Goal: Transaction & Acquisition: Purchase product/service

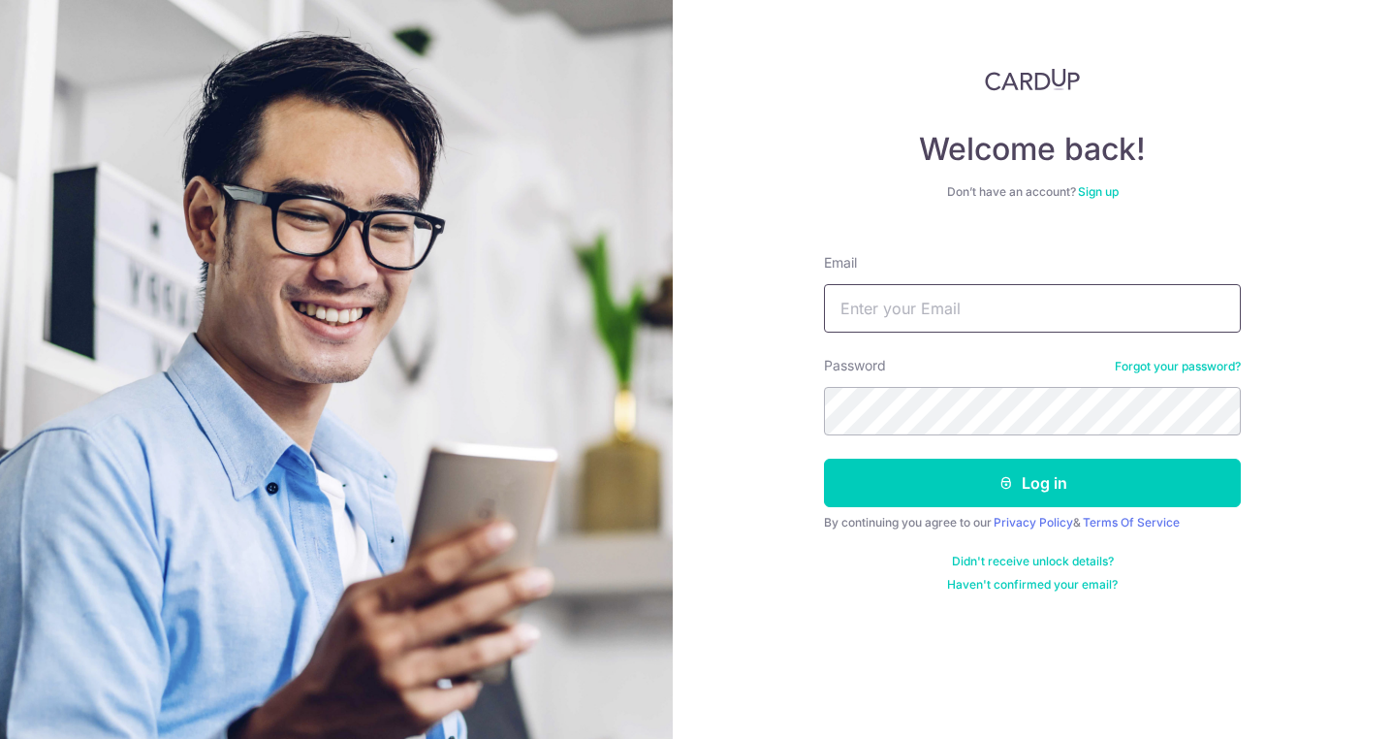
type input "[EMAIL_ADDRESS][DOMAIN_NAME]"
click at [1032, 483] on button "Log in" at bounding box center [1032, 482] width 417 height 48
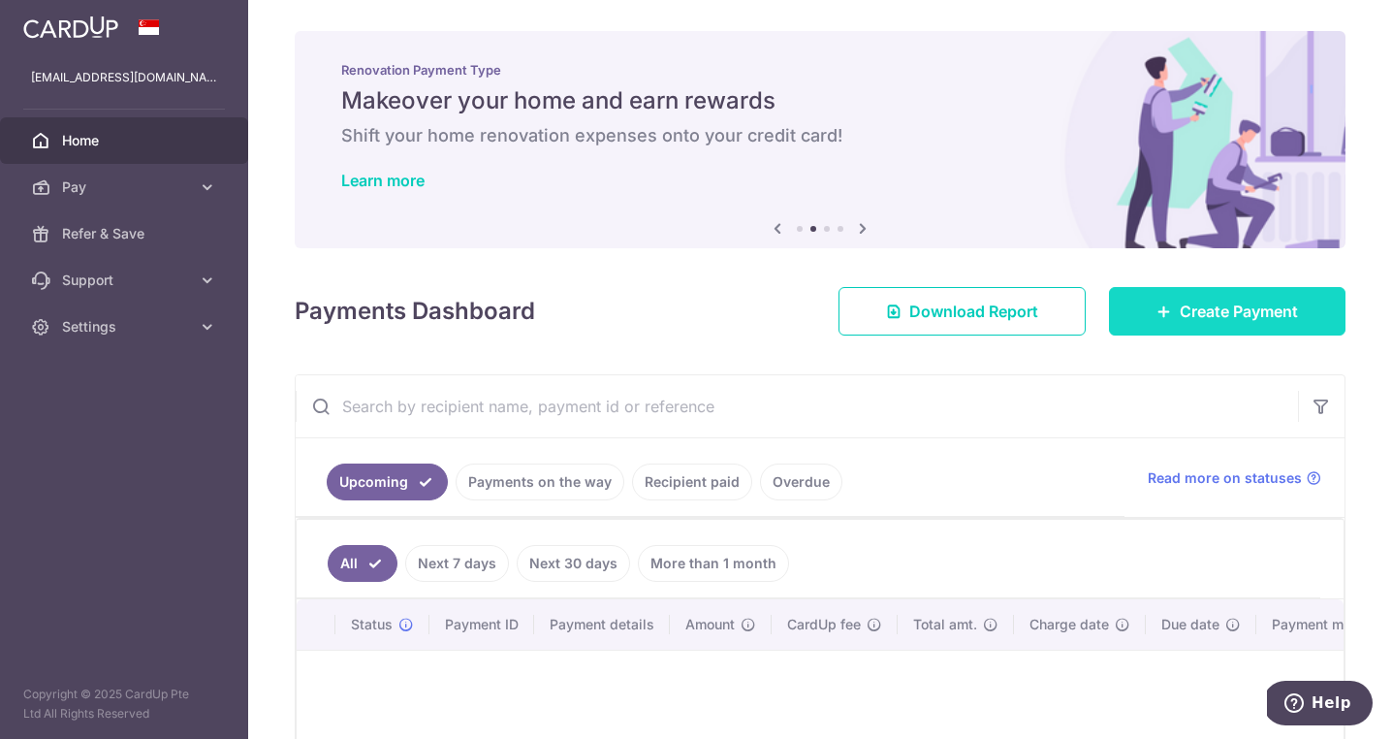
click at [1156, 312] on icon at bounding box center [1164, 311] width 16 height 16
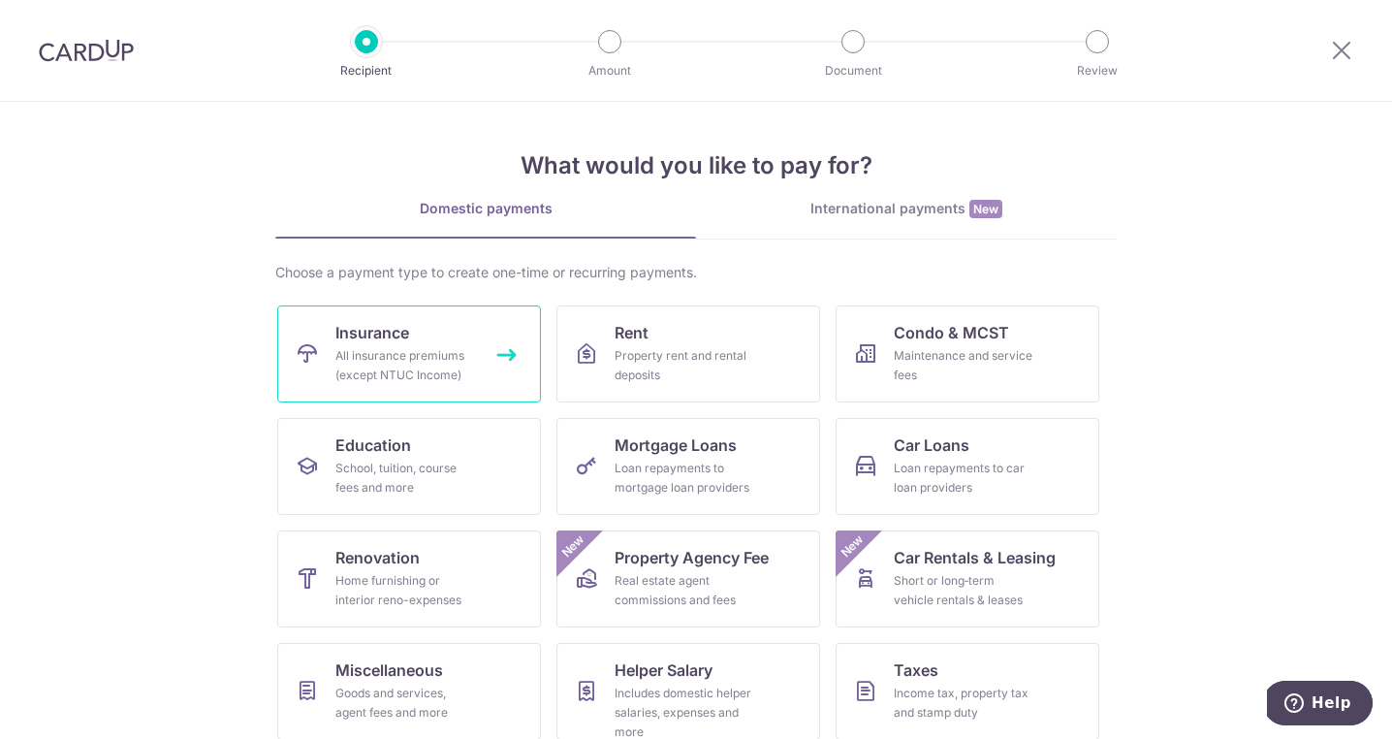
click at [414, 354] on div "All insurance premiums (except NTUC Income)" at bounding box center [405, 365] width 140 height 39
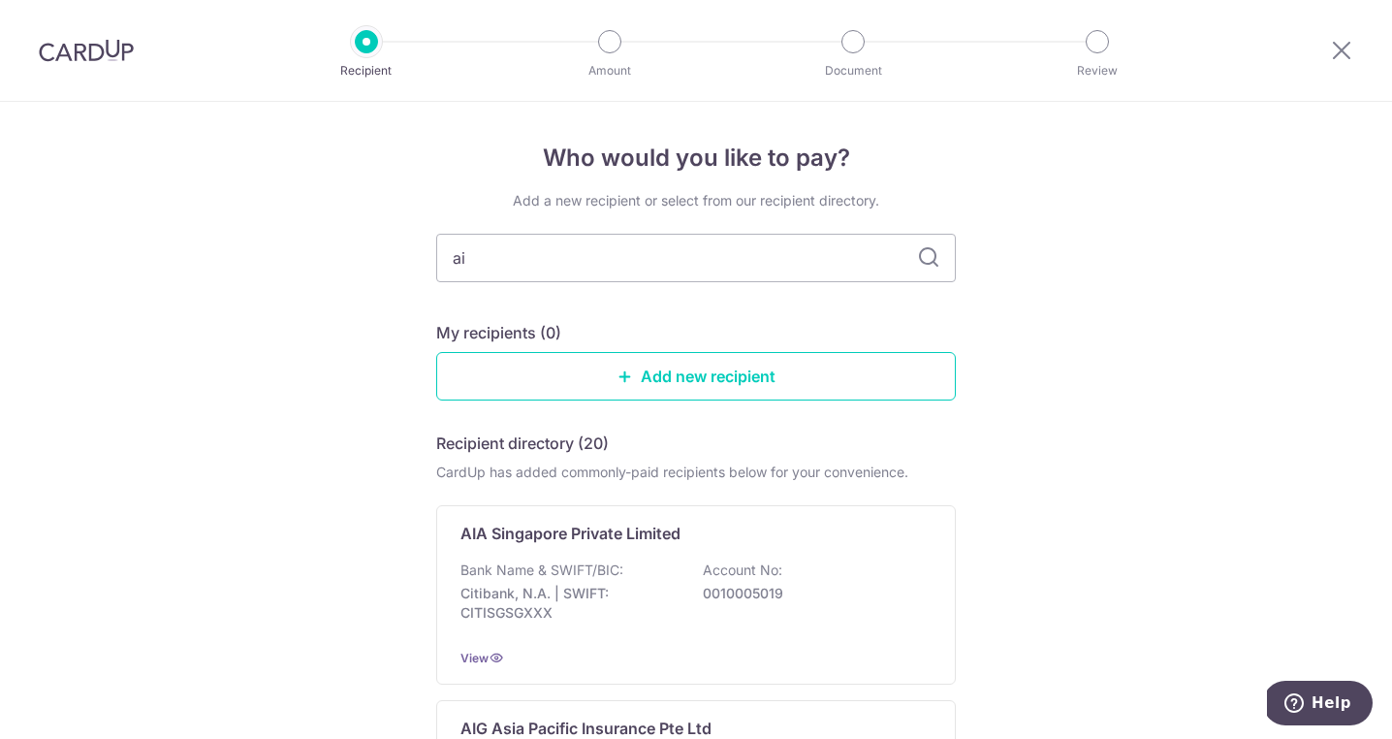
type input "aia"
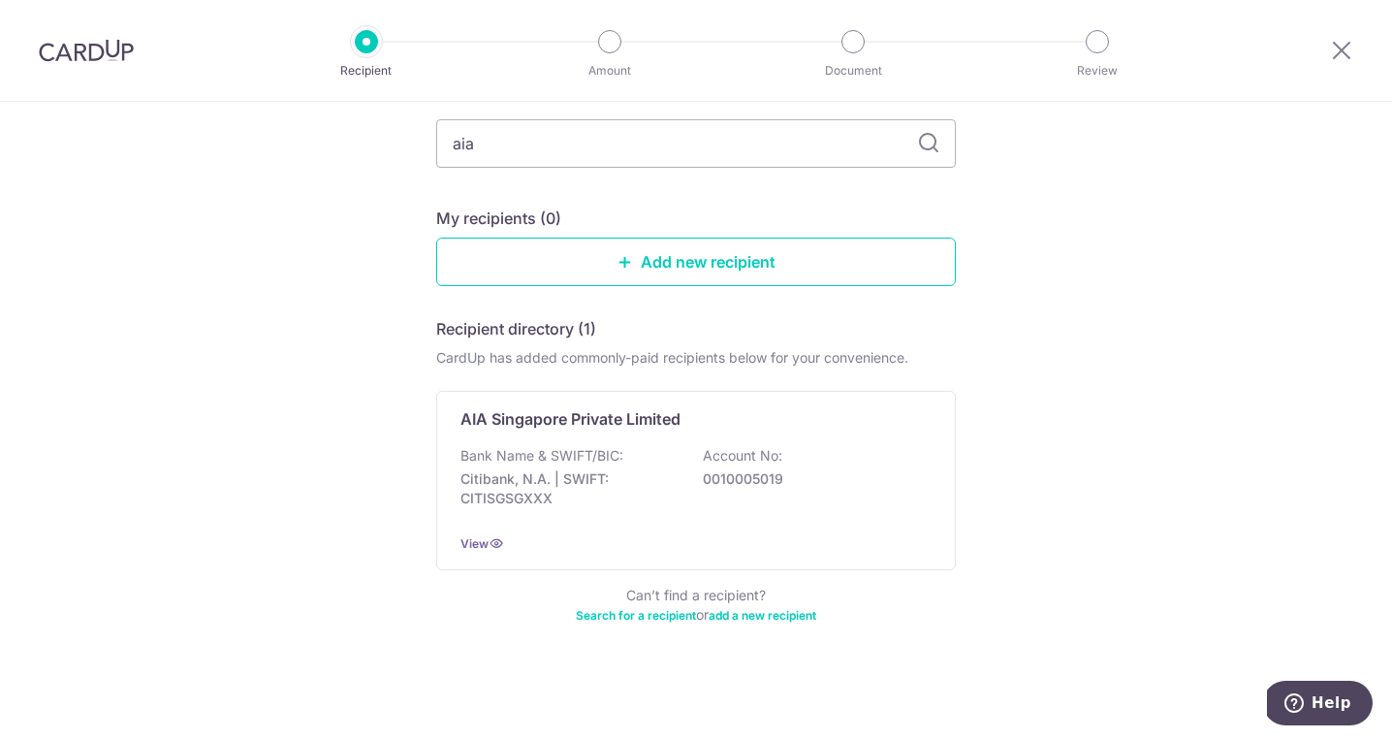
scroll to position [114, 0]
click at [654, 481] on p "Citibank, N.A. | SWIFT: CITISGSGXXX" at bounding box center [568, 488] width 217 height 39
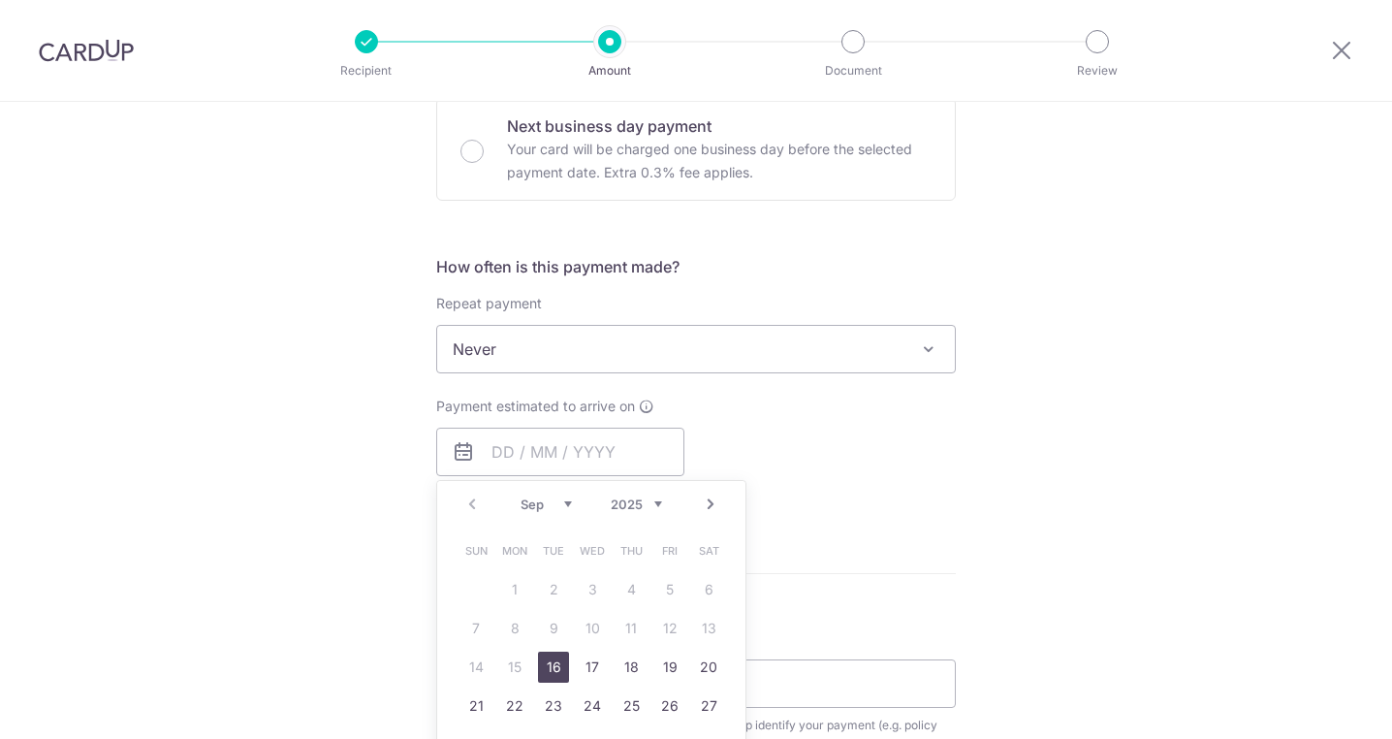
click at [758, 418] on div "Payment estimated to arrive on Prev Next Sep Oct Nov Dec 2025 2026 2027 2028 20…" at bounding box center [696, 449] width 543 height 107
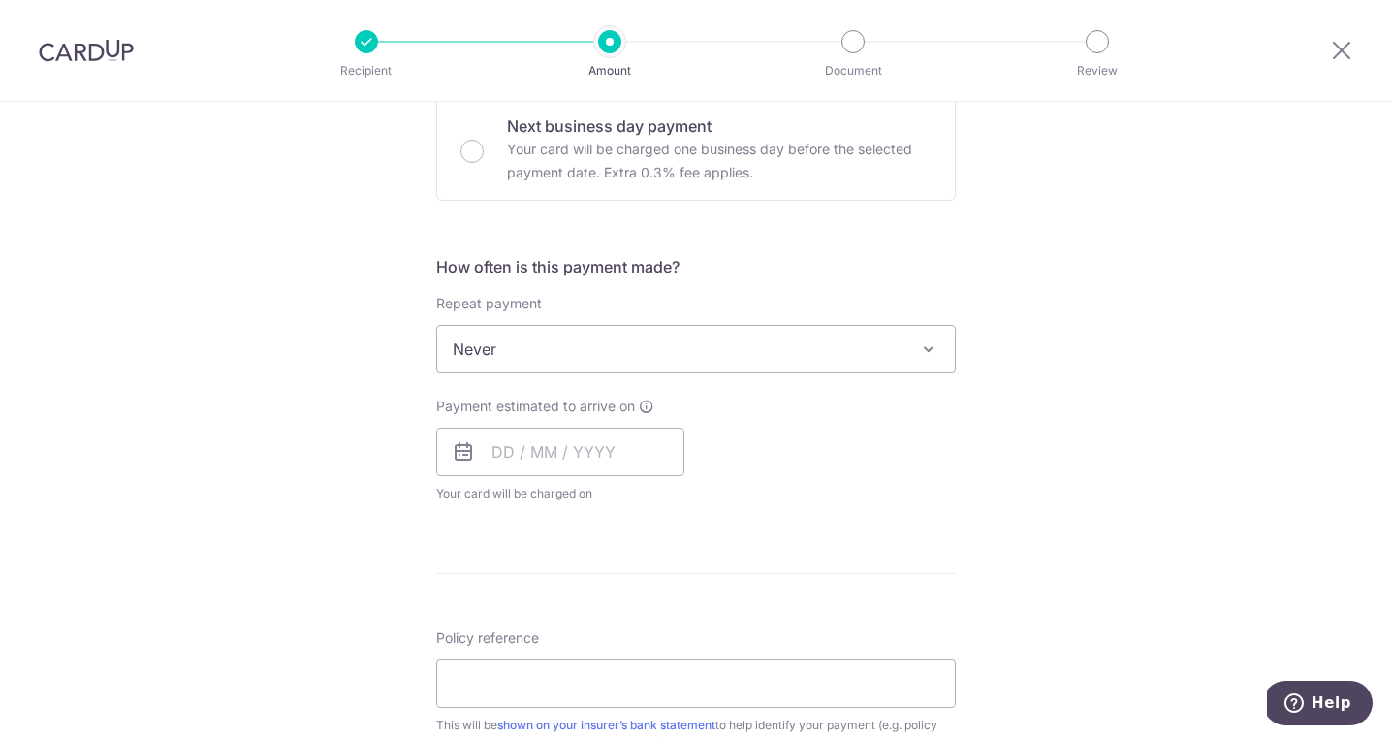
scroll to position [0, 0]
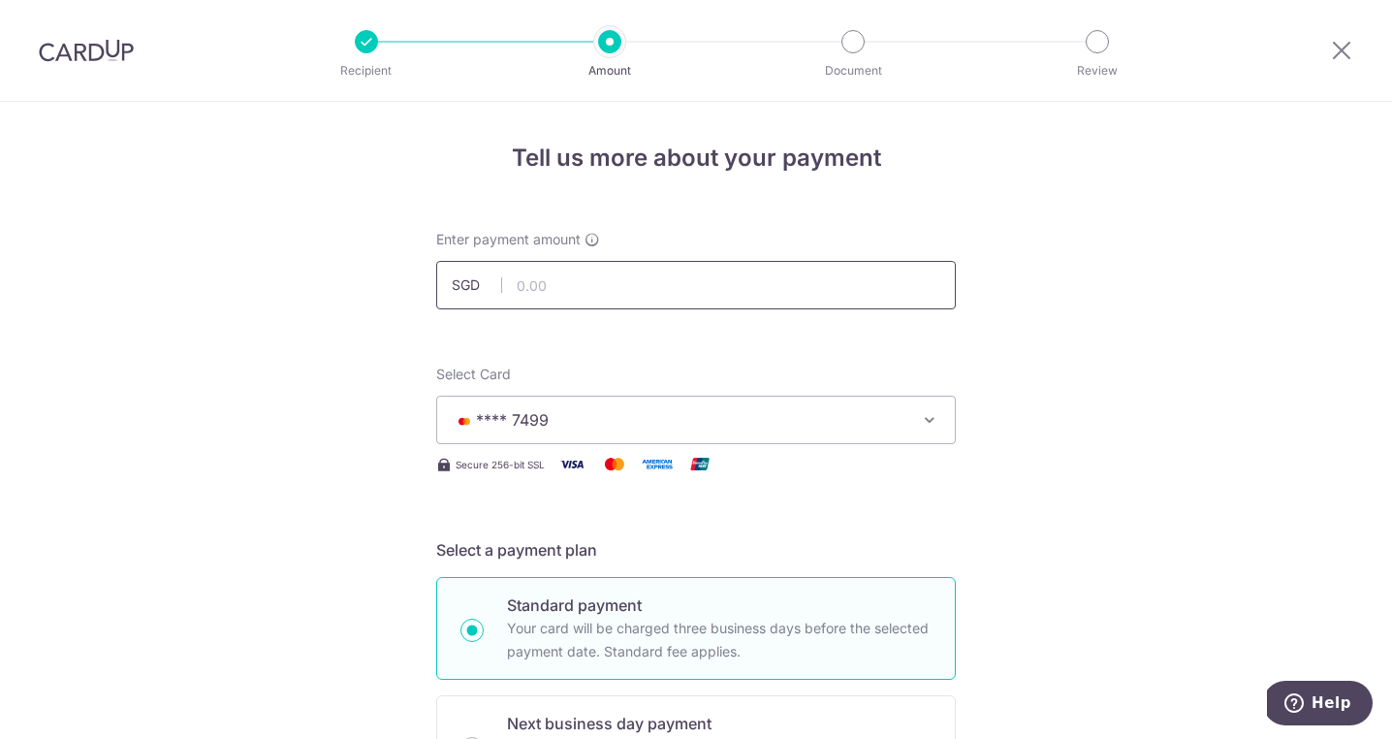
click at [694, 290] on input "text" at bounding box center [696, 285] width 520 height 48
type input "4,651.42"
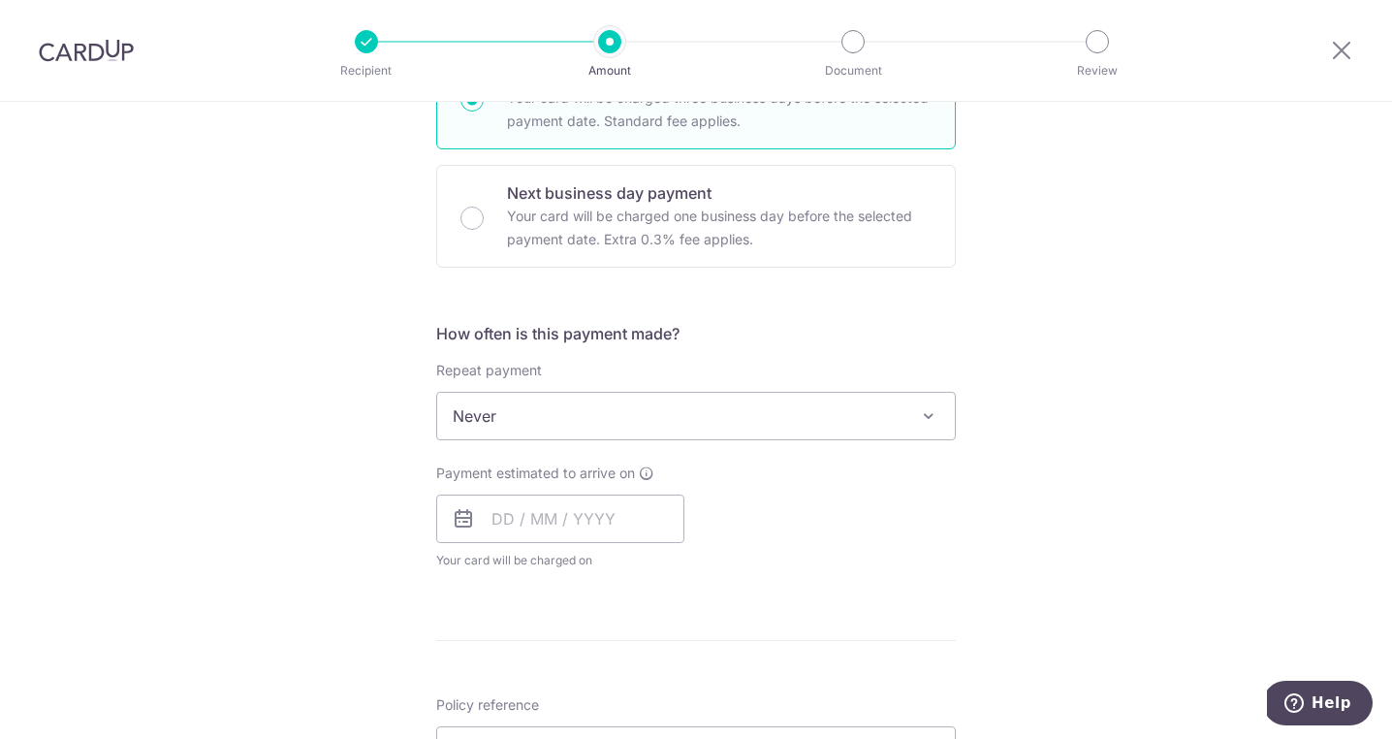
scroll to position [533, 0]
click at [610, 508] on input "text" at bounding box center [560, 515] width 248 height 48
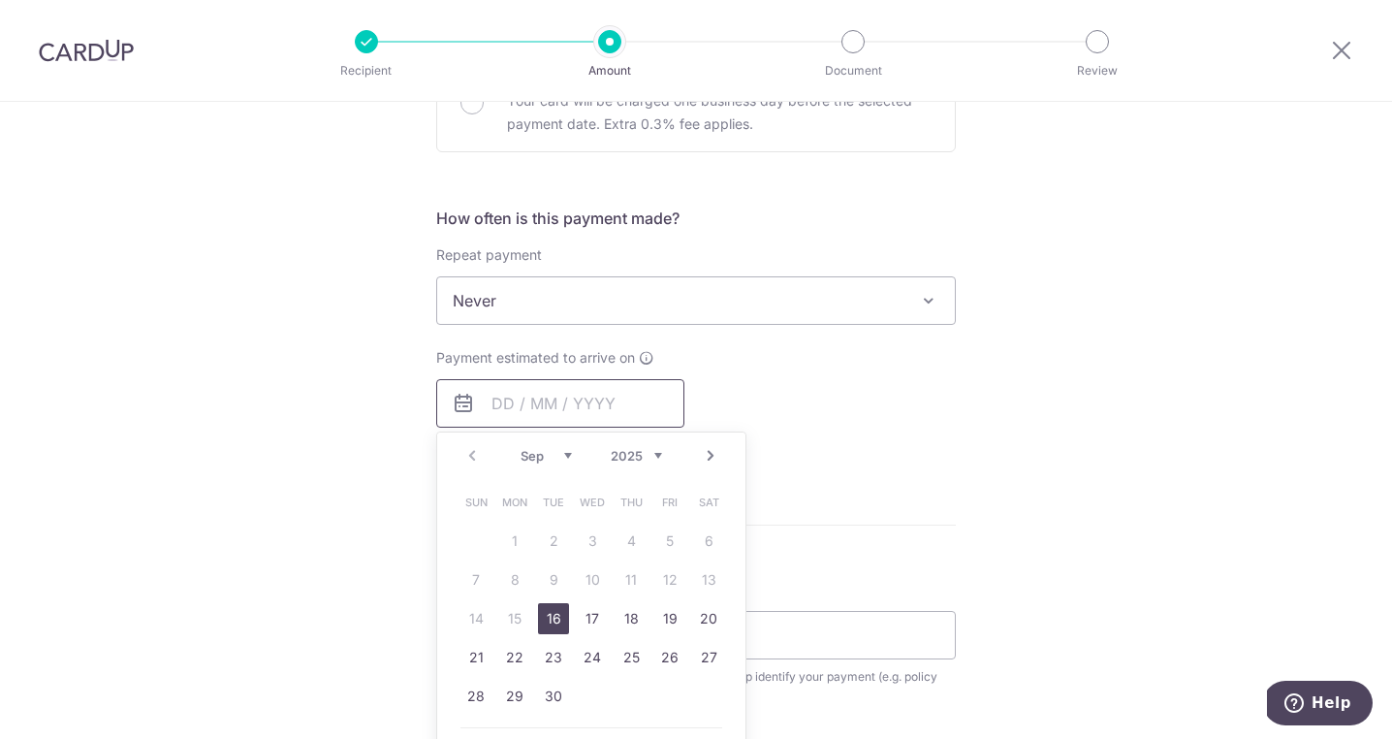
scroll to position [651, 0]
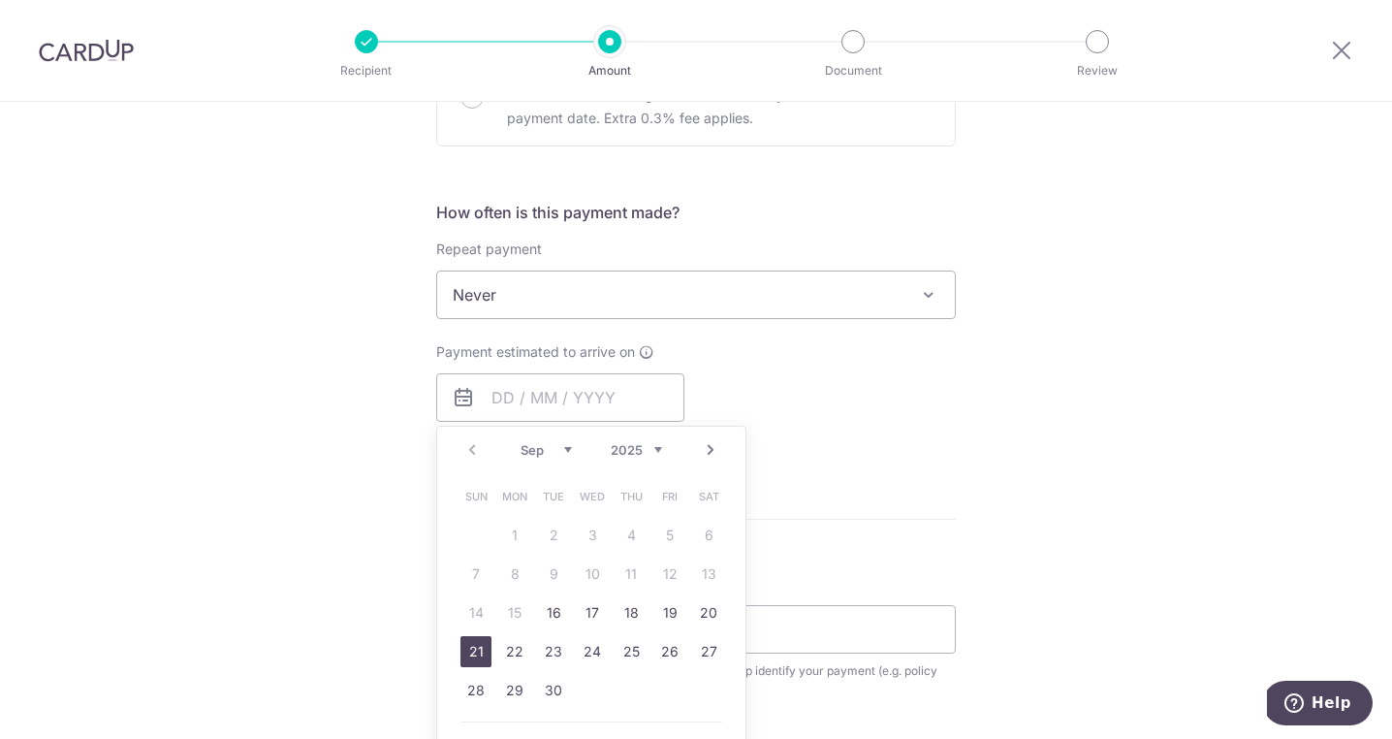
click at [471, 657] on link "21" at bounding box center [475, 651] width 31 height 31
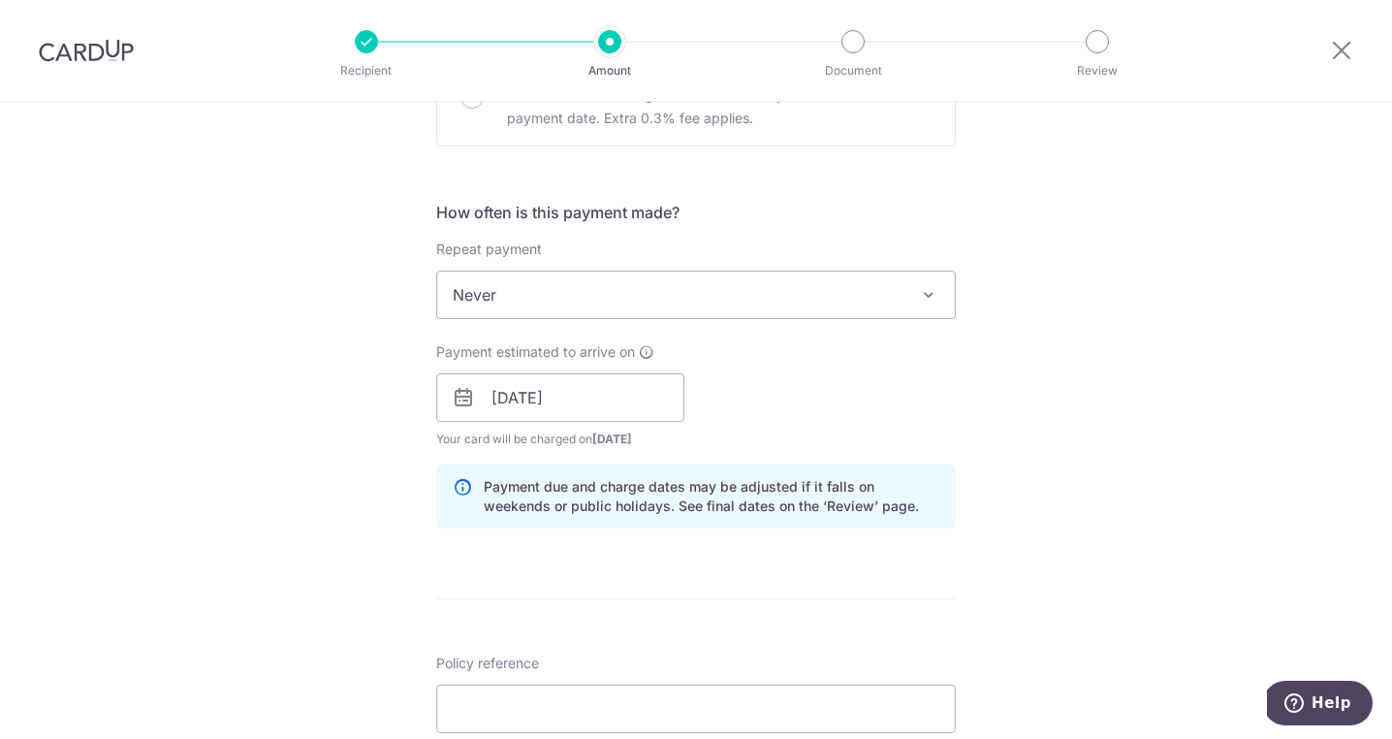
click at [588, 433] on span "Your card will be charged on 16/09/2025 for the first payment" at bounding box center [560, 438] width 248 height 19
click at [597, 408] on input "21/09/2025" at bounding box center [560, 397] width 248 height 48
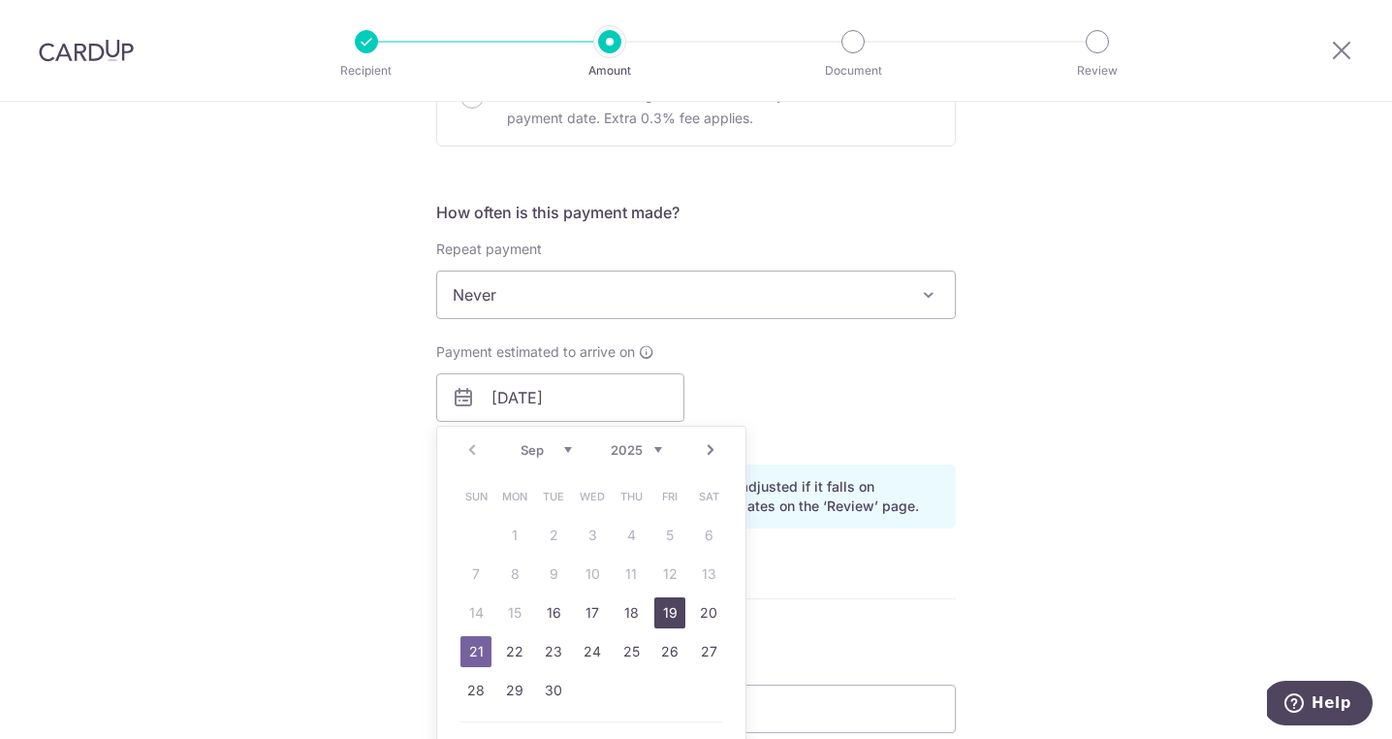
click at [669, 603] on link "19" at bounding box center [669, 612] width 31 height 31
type input "19/09/2025"
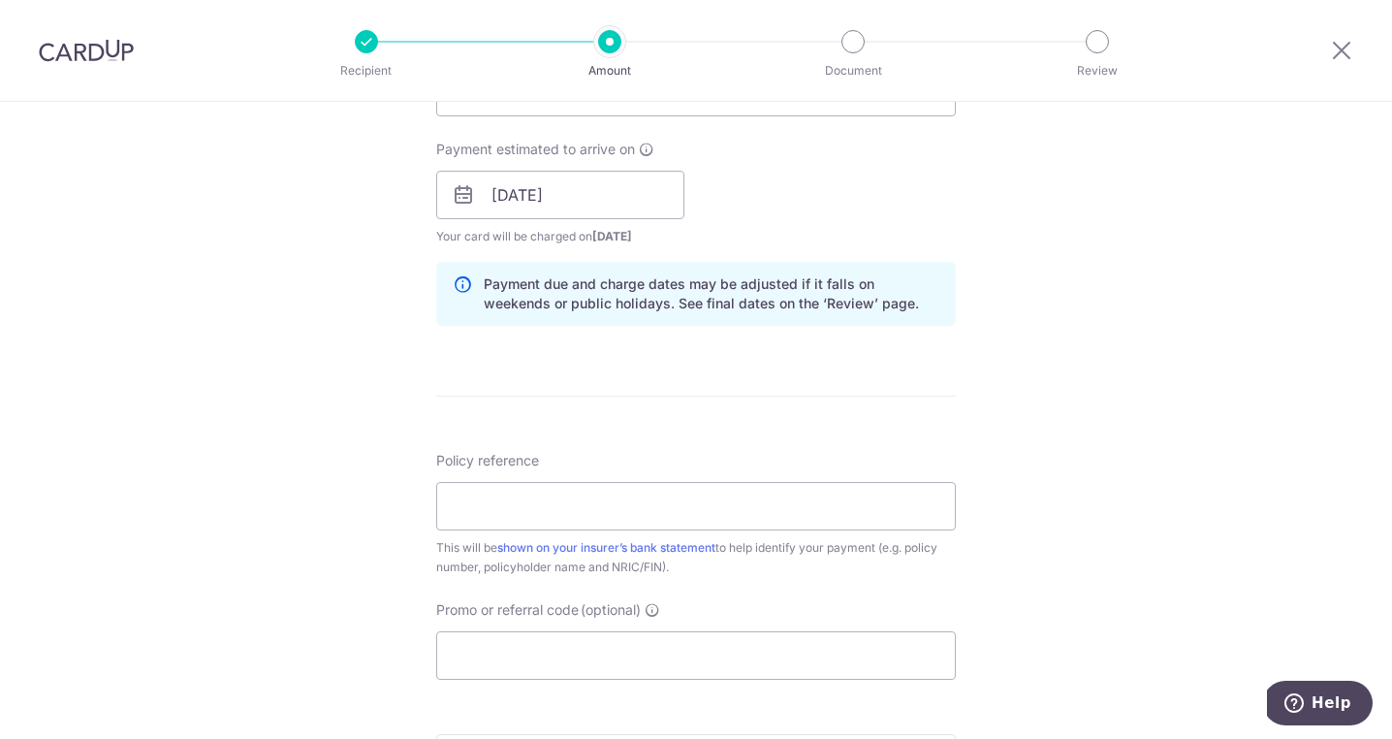
scroll to position [956, 0]
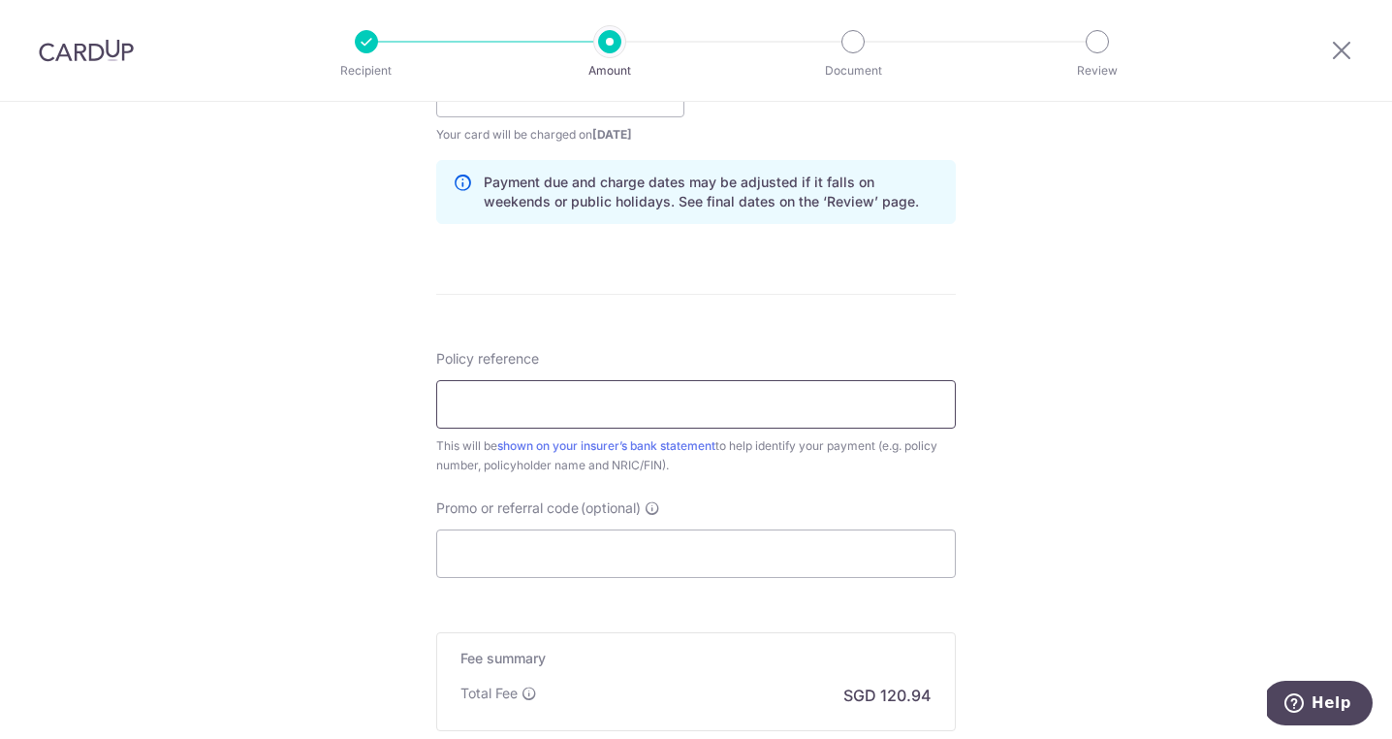
click at [764, 418] on input "Policy reference" at bounding box center [696, 404] width 520 height 48
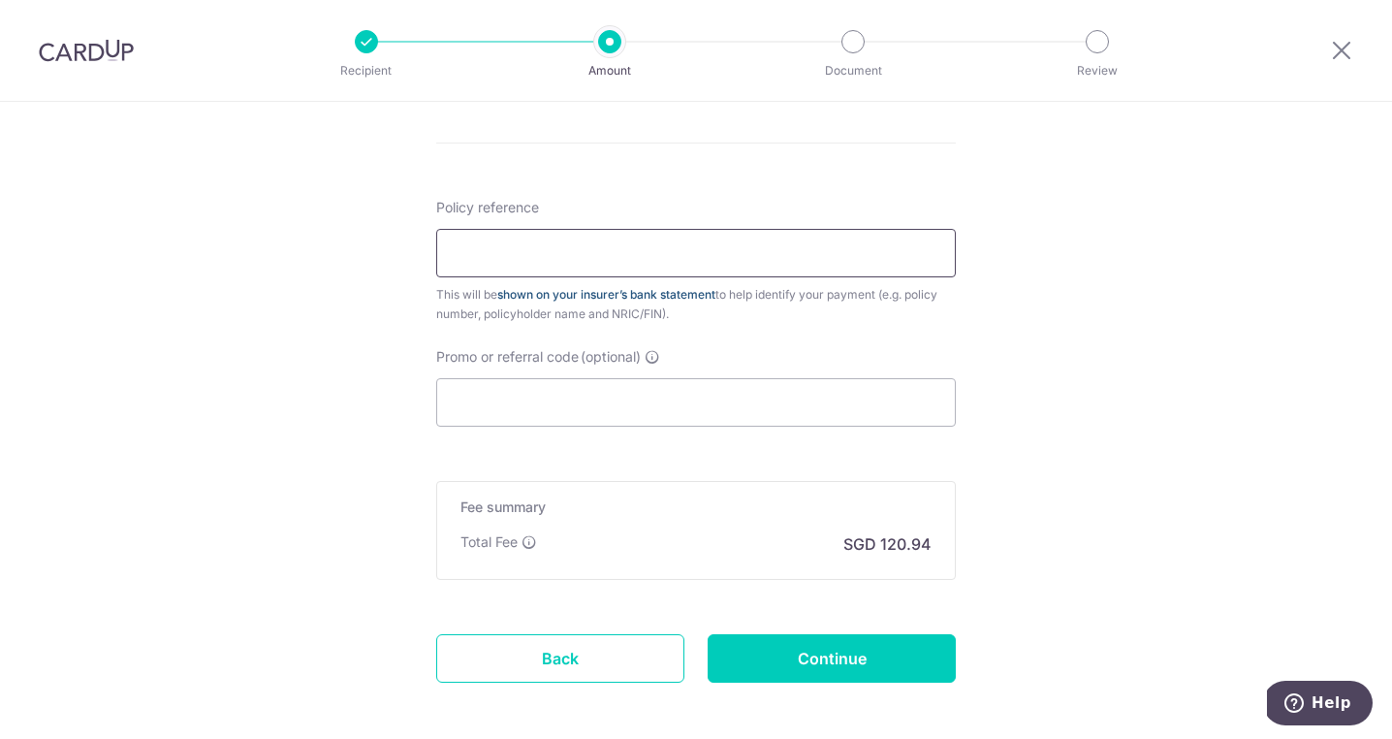
scroll to position [1106, 0]
click at [554, 408] on input "Promo or referral code (optional)" at bounding box center [696, 403] width 520 height 48
paste input "MCTAX25"
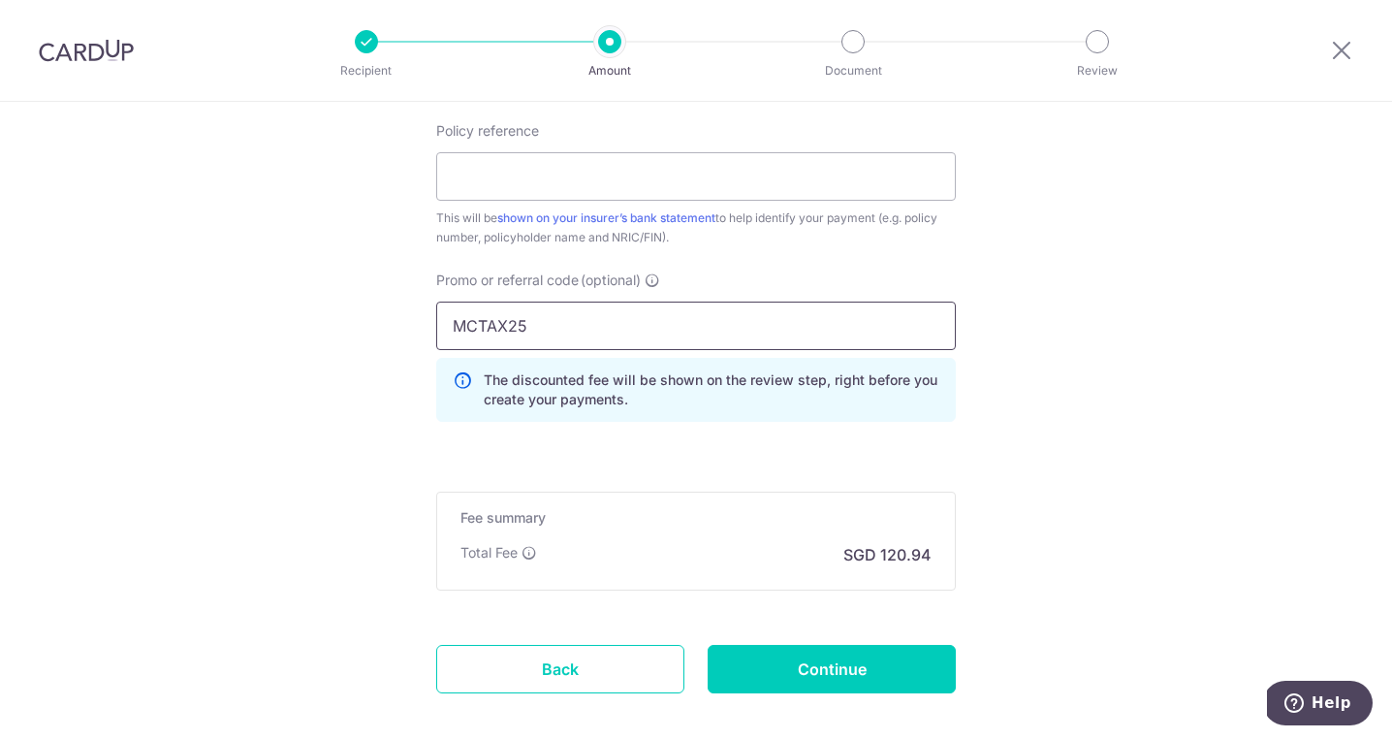
scroll to position [1190, 0]
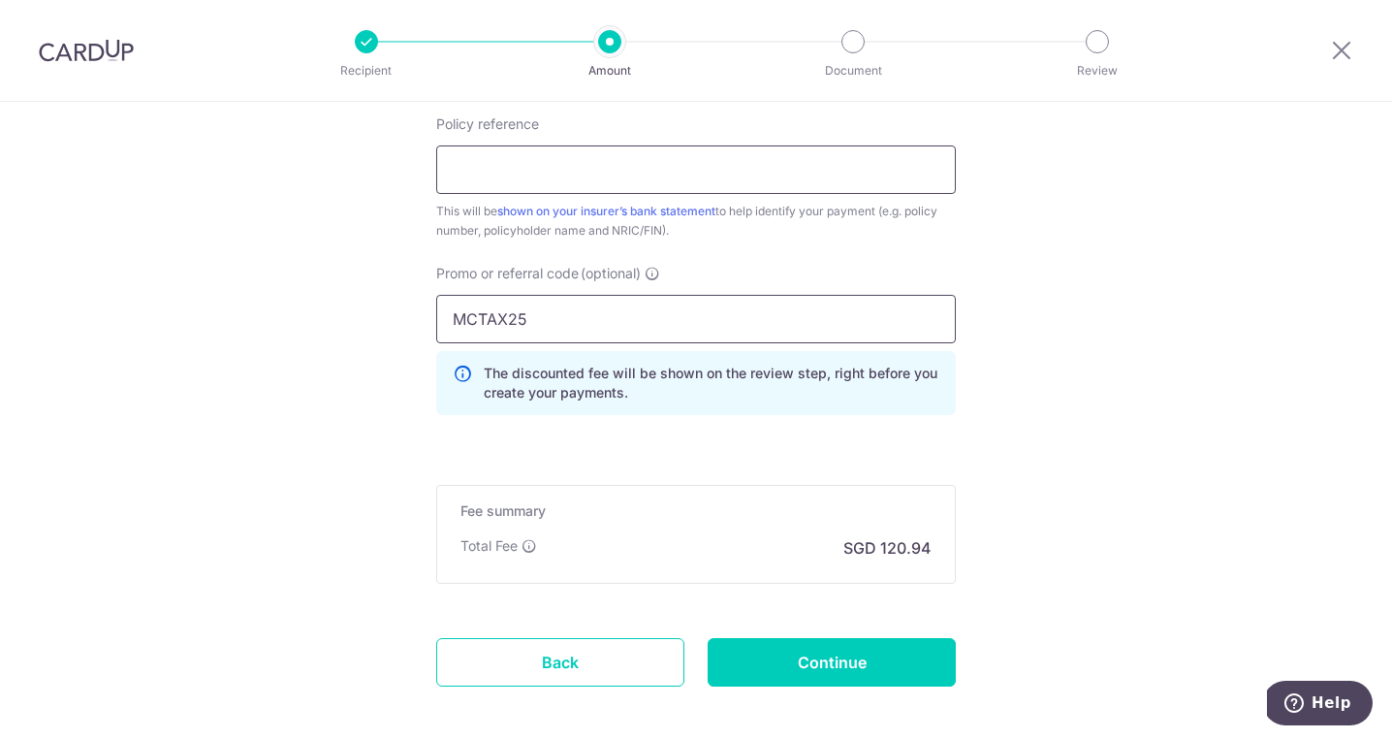
type input "MCTAX25"
click at [697, 183] on input "Policy reference" at bounding box center [696, 169] width 520 height 48
type input "[PERSON_NAME] [PERSON_NAME]"
drag, startPoint x: 639, startPoint y: 160, endPoint x: 354, endPoint y: 160, distance: 285.0
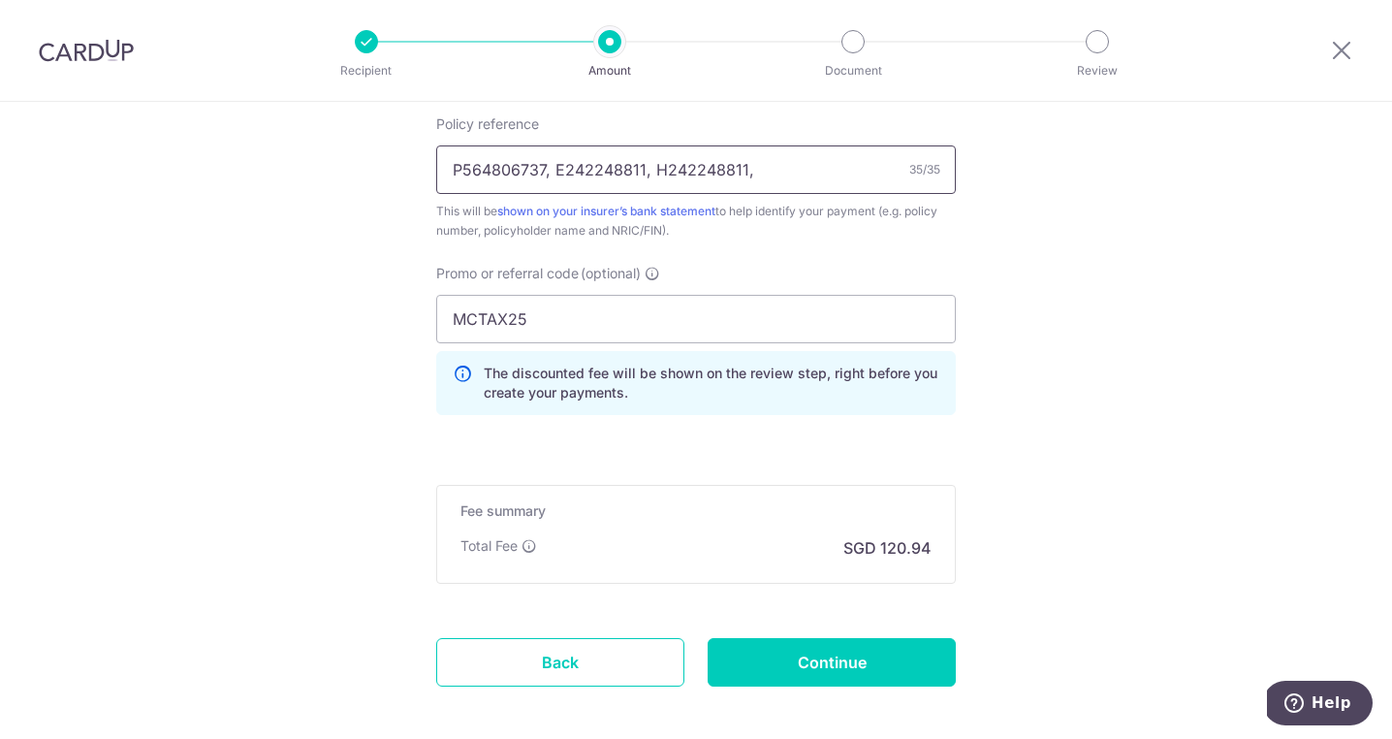
drag, startPoint x: 781, startPoint y: 189, endPoint x: 425, endPoint y: 163, distance: 356.7
drag, startPoint x: 670, startPoint y: 173, endPoint x: 394, endPoint y: 137, distance: 278.7
click at [551, 159] on input "Jessie" at bounding box center [696, 169] width 520 height 48
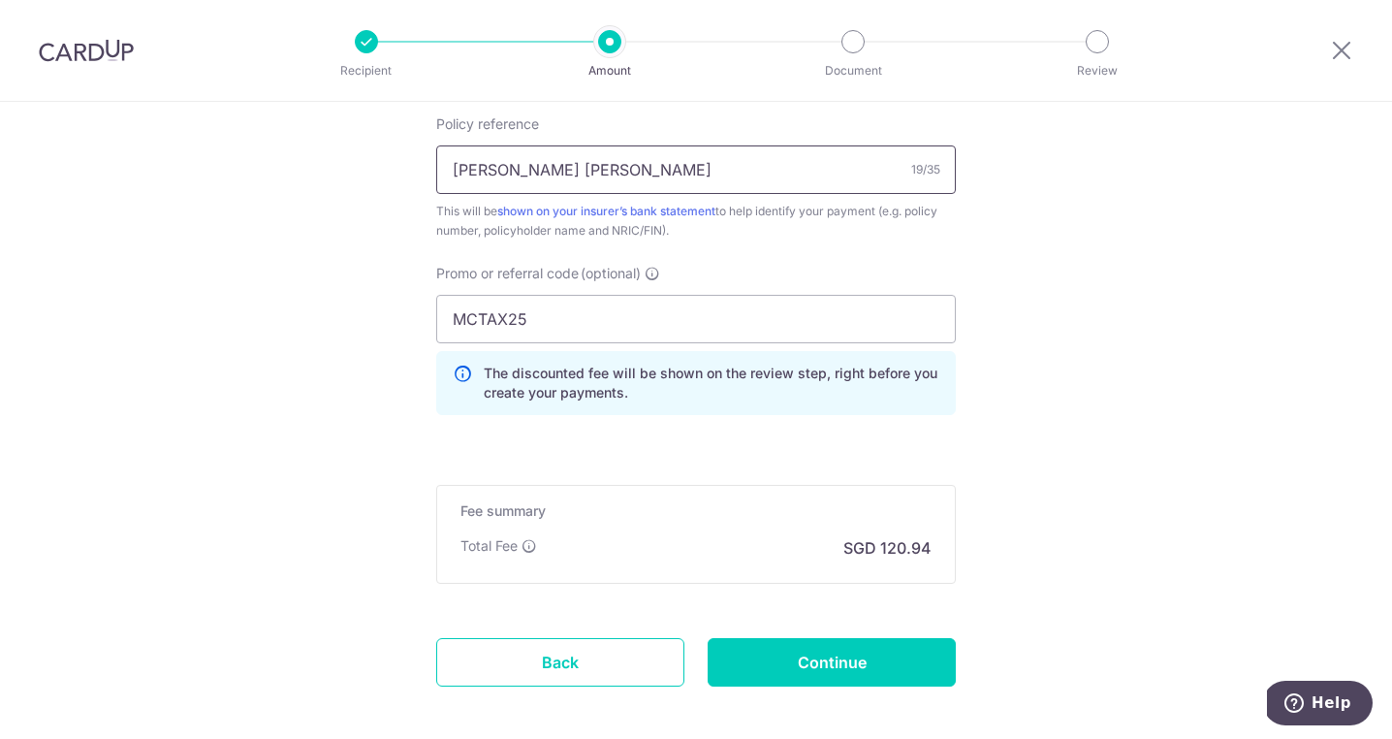
type input "Jessie Chan Jie Shi"
click at [726, 657] on input "Continue" at bounding box center [832, 662] width 248 height 48
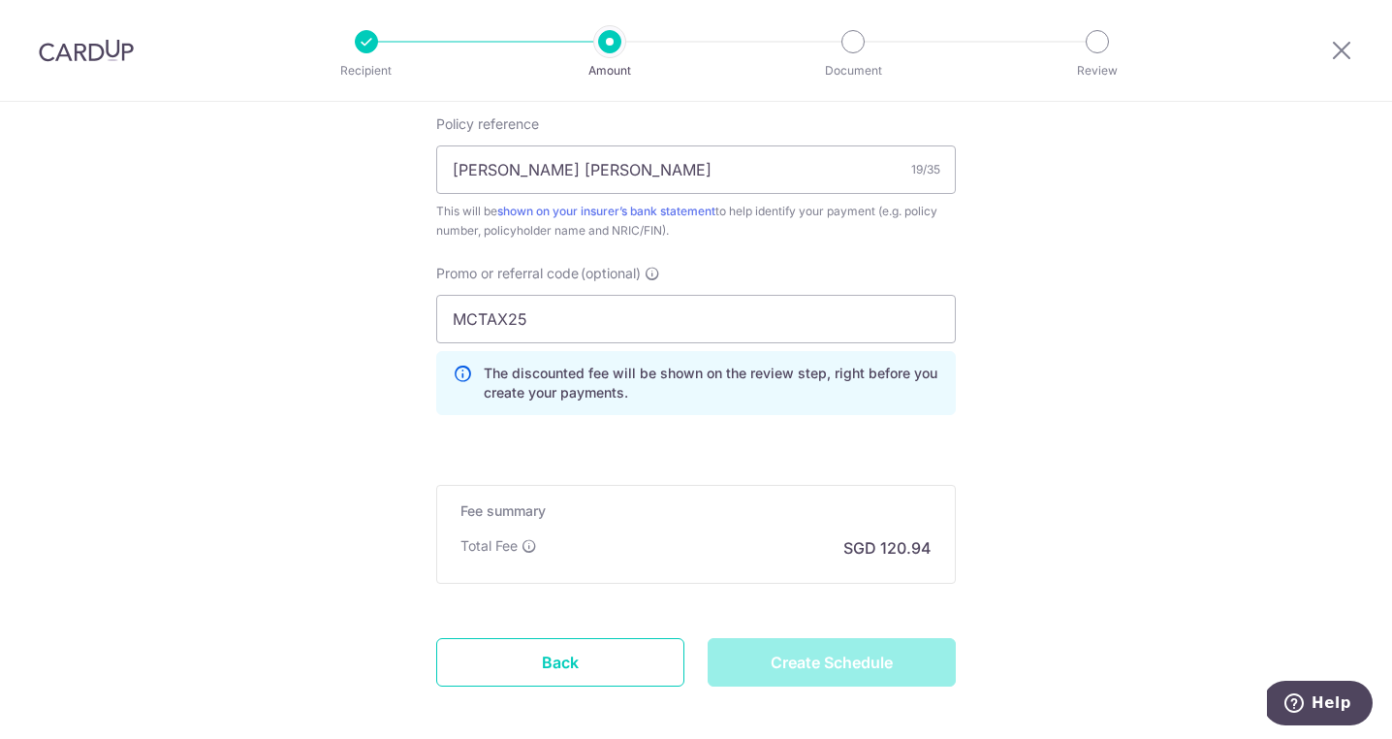
type input "Create Schedule"
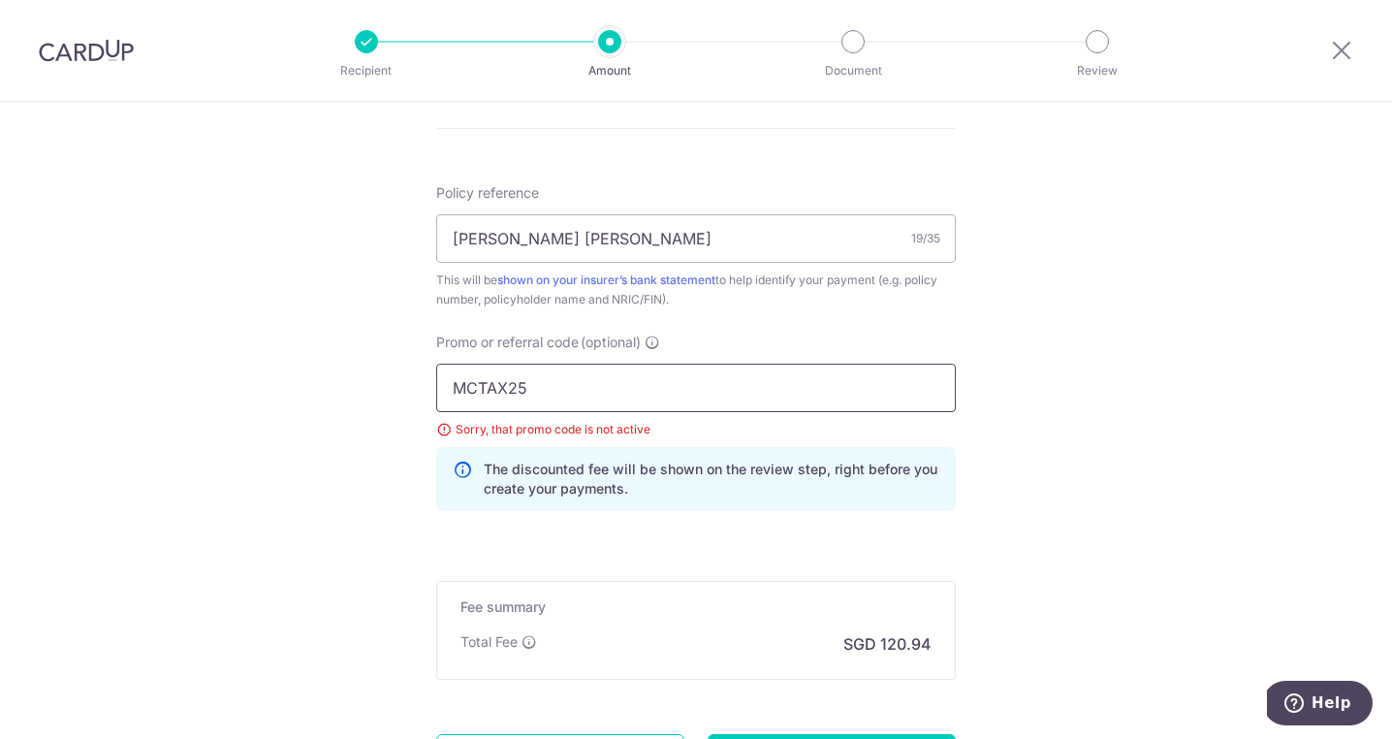
drag, startPoint x: 566, startPoint y: 379, endPoint x: 384, endPoint y: 370, distance: 182.4
drag, startPoint x: 557, startPoint y: 412, endPoint x: 429, endPoint y: 411, distance: 127.9
click at [429, 411] on div "Promo or referral code (optional) MCTAX25 Sorry, that promo code is not active …" at bounding box center [696, 429] width 543 height 194
drag, startPoint x: 551, startPoint y: 408, endPoint x: 327, endPoint y: 360, distance: 230.0
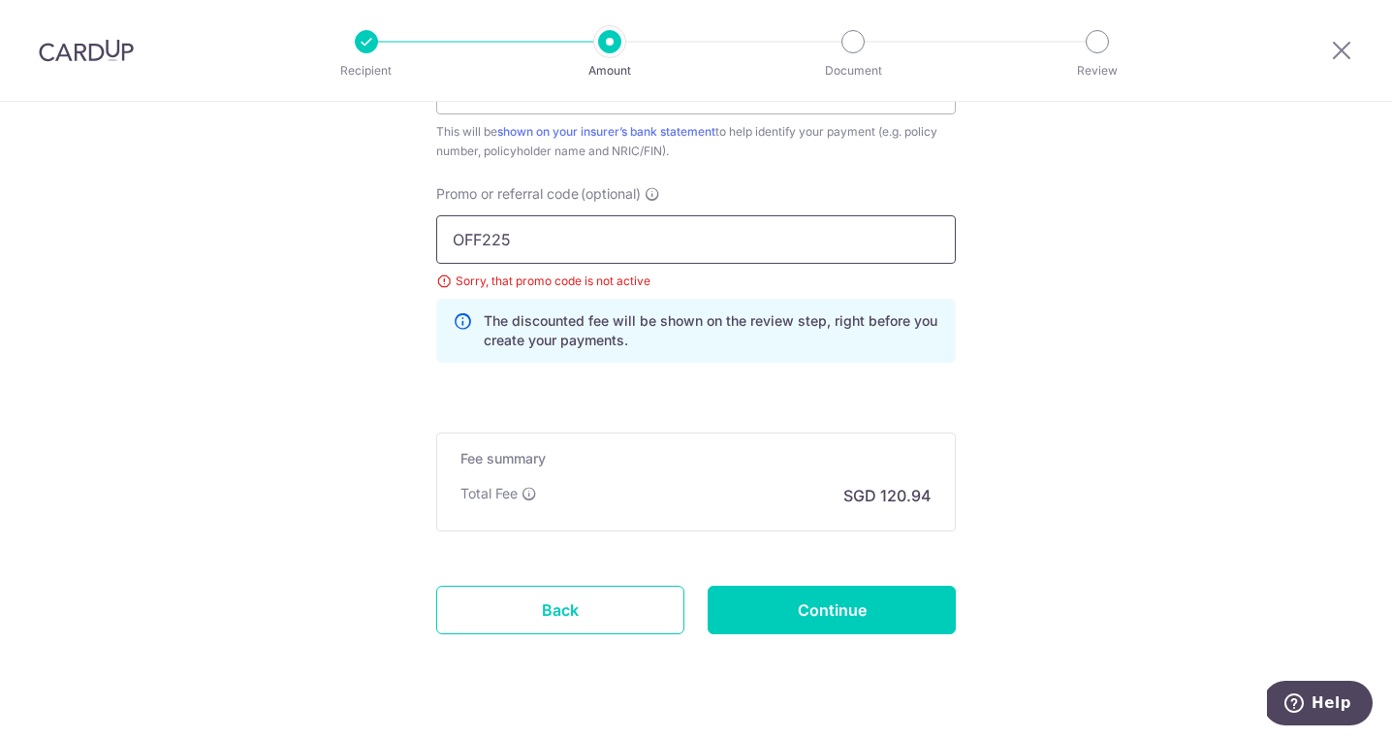
scroll to position [1283, 0]
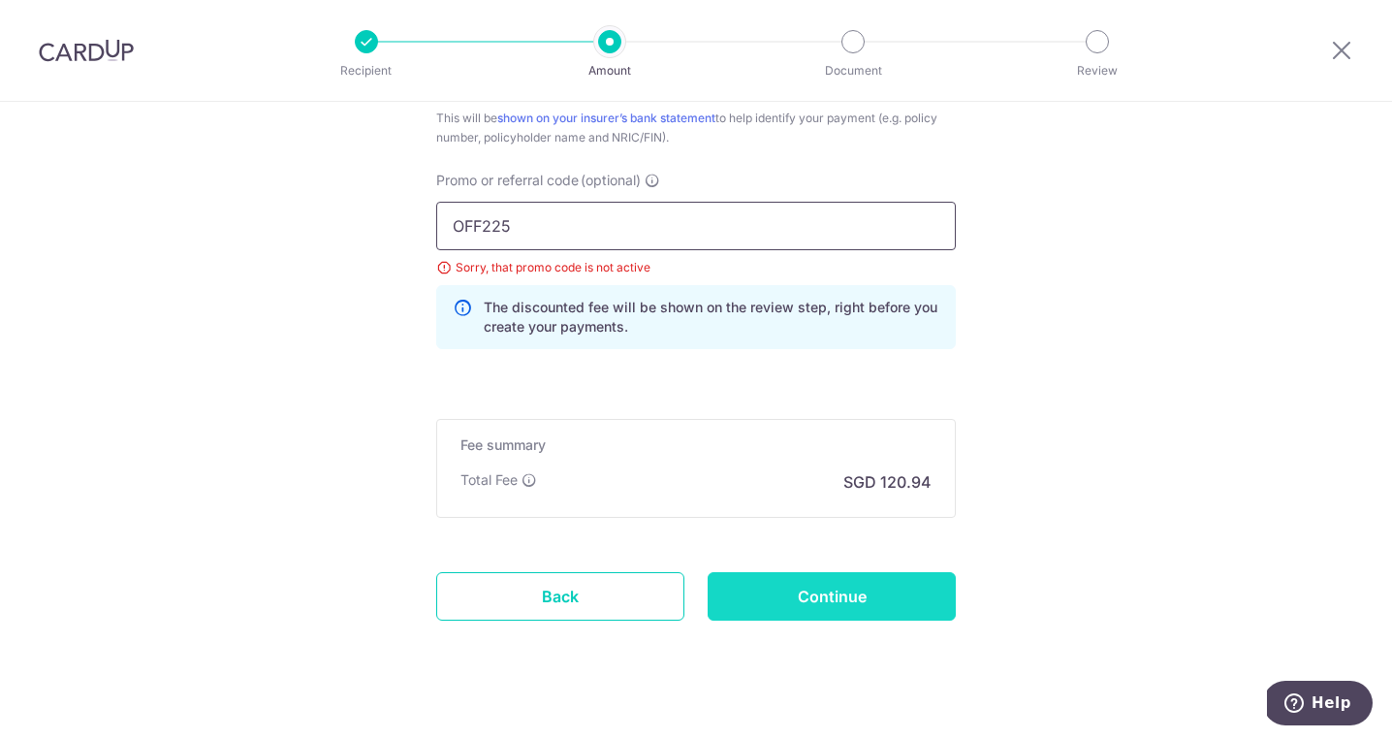
type input "OFF225"
click at [821, 608] on input "Continue" at bounding box center [832, 596] width 248 height 48
type input "Update Schedule"
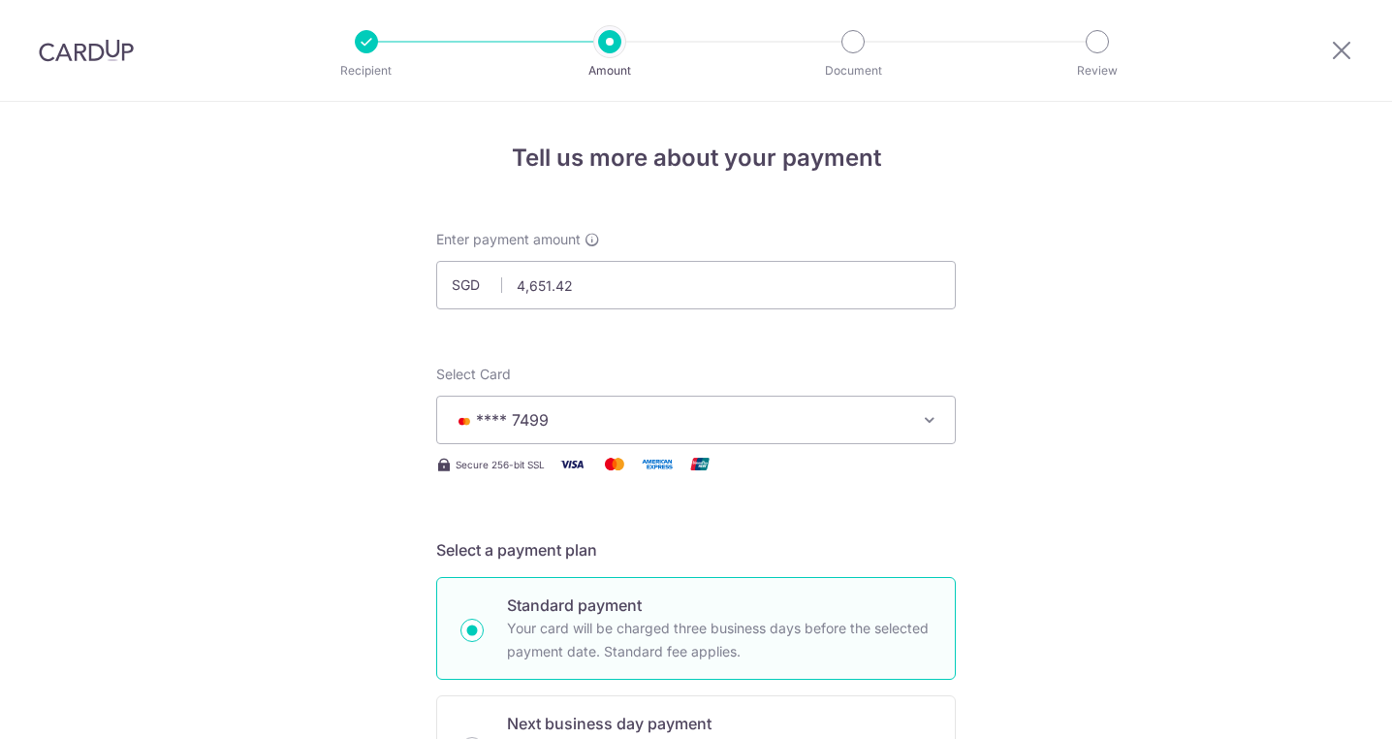
click at [566, 233] on span "Enter payment amount" at bounding box center [508, 239] width 144 height 19
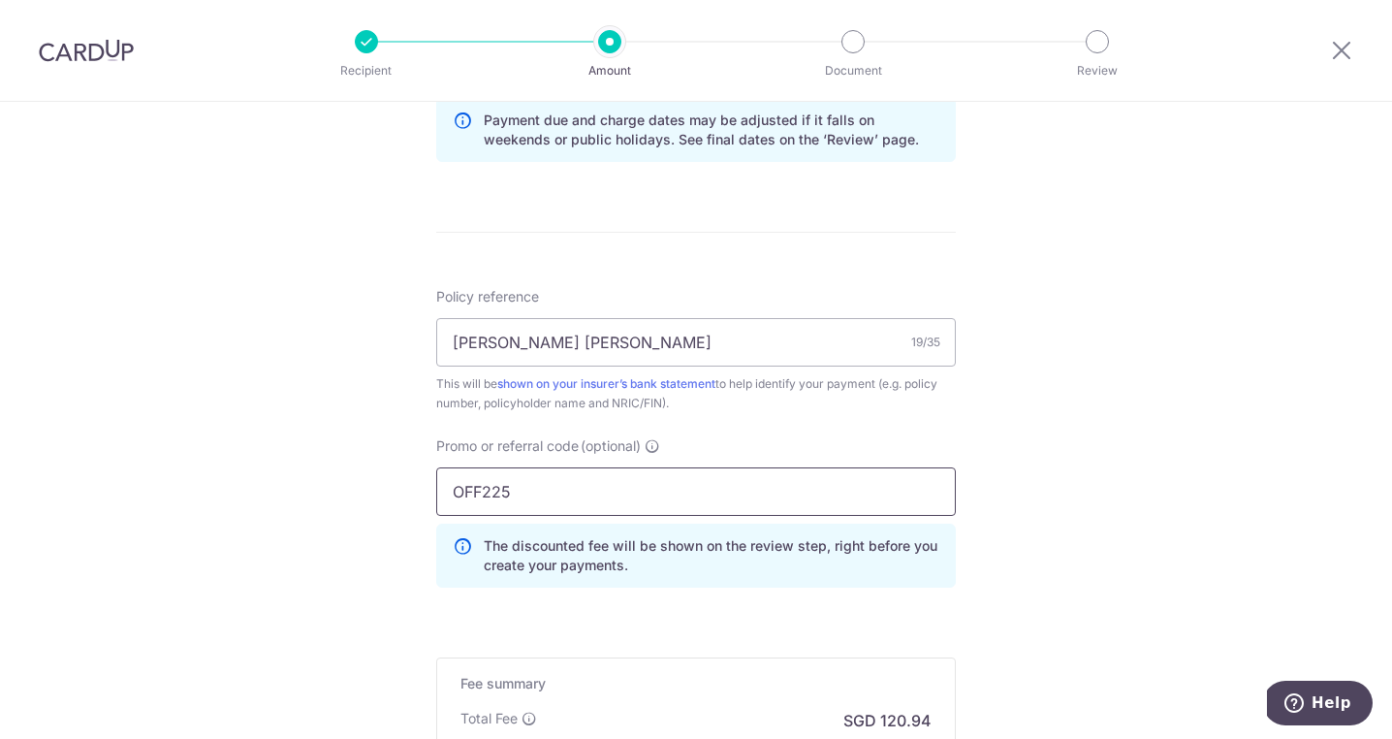
click at [393, 480] on div "Tell us more about your payment Enter payment amount SGD 4,651.42 4651.42 Selec…" at bounding box center [696, 44] width 1392 height 1920
paste input "SETHISFY"
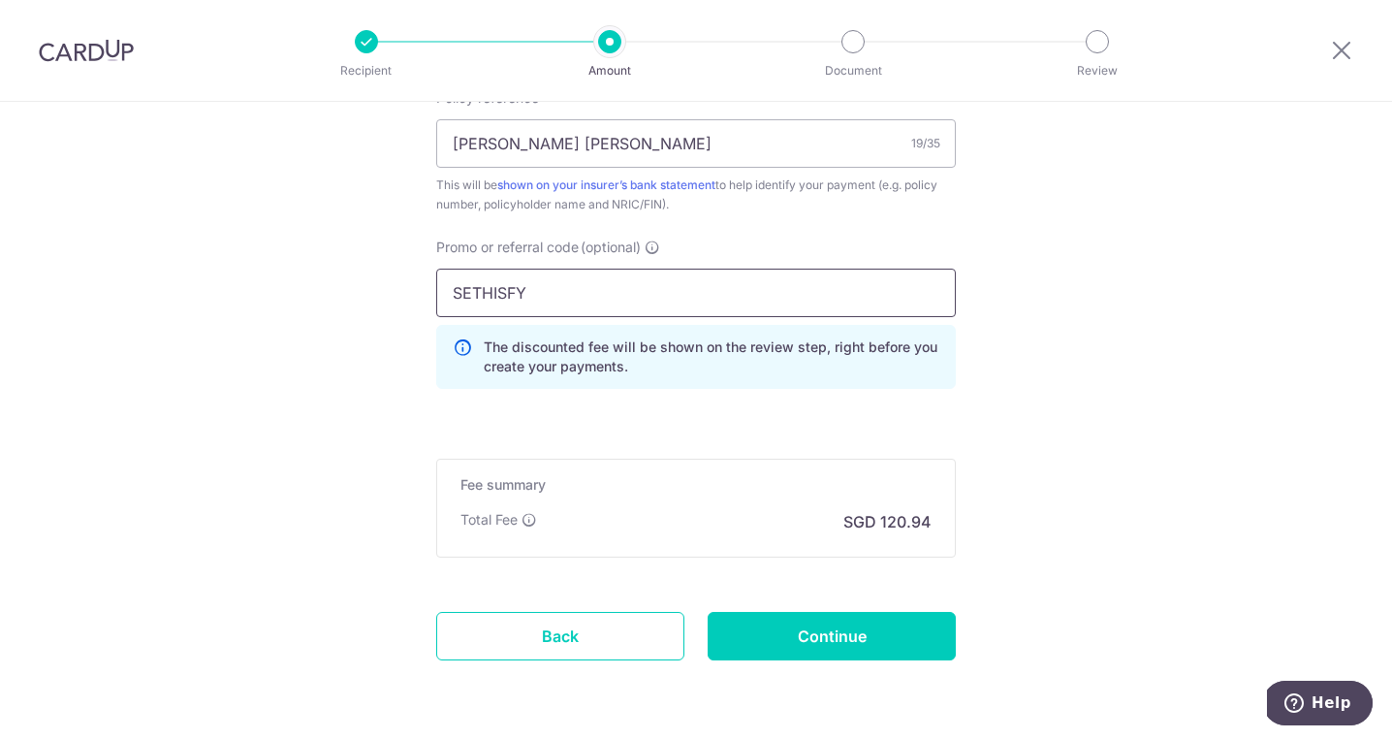
scroll to position [1252, 0]
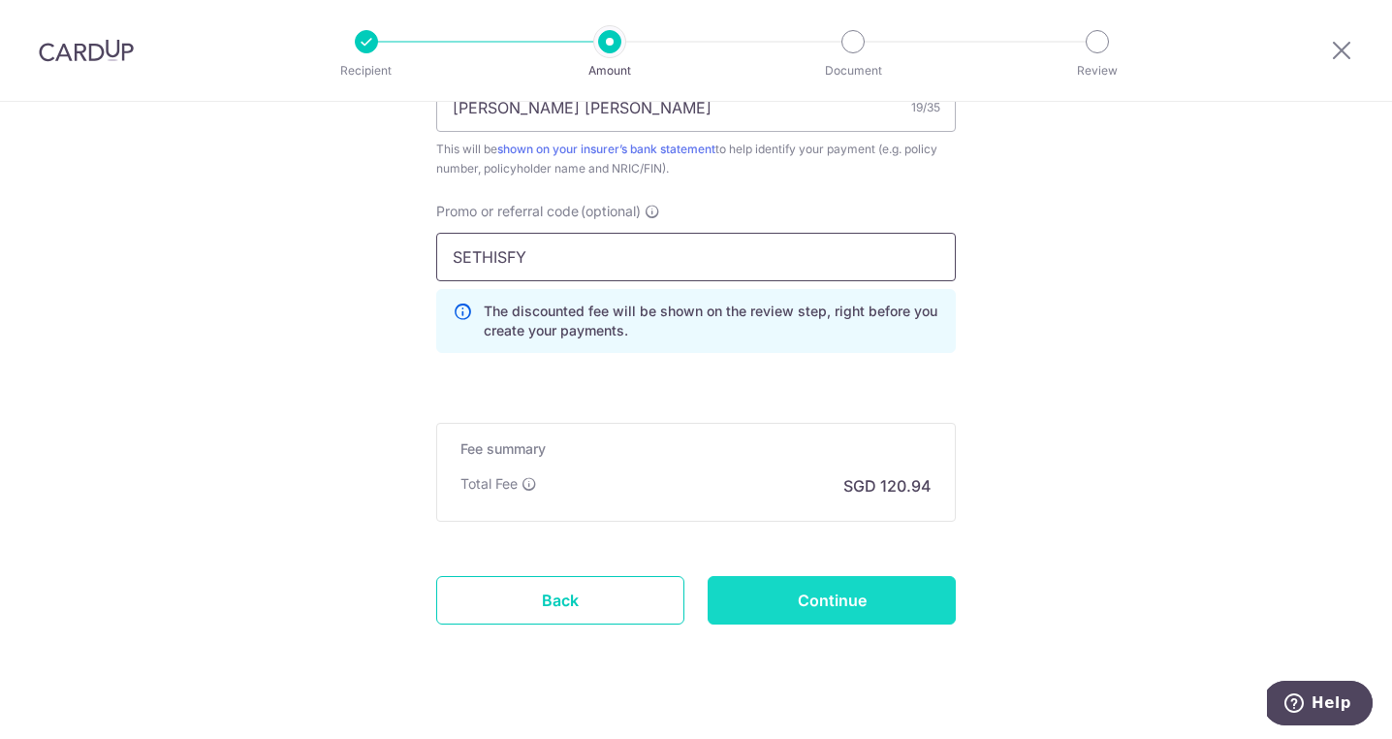
type input "SETHISFY"
click at [780, 596] on input "Continue" at bounding box center [832, 600] width 248 height 48
type input "Update Schedule"
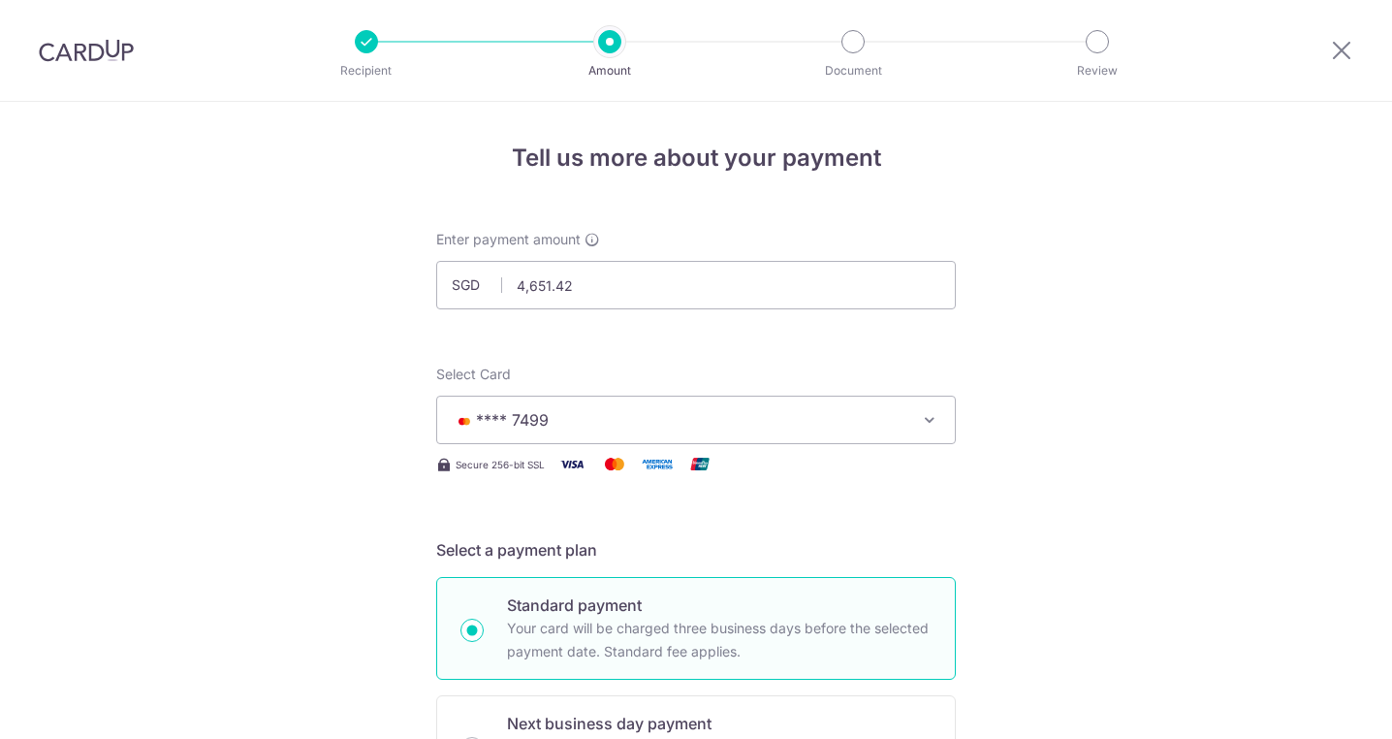
drag, startPoint x: 681, startPoint y: 199, endPoint x: 439, endPoint y: 204, distance: 242.4
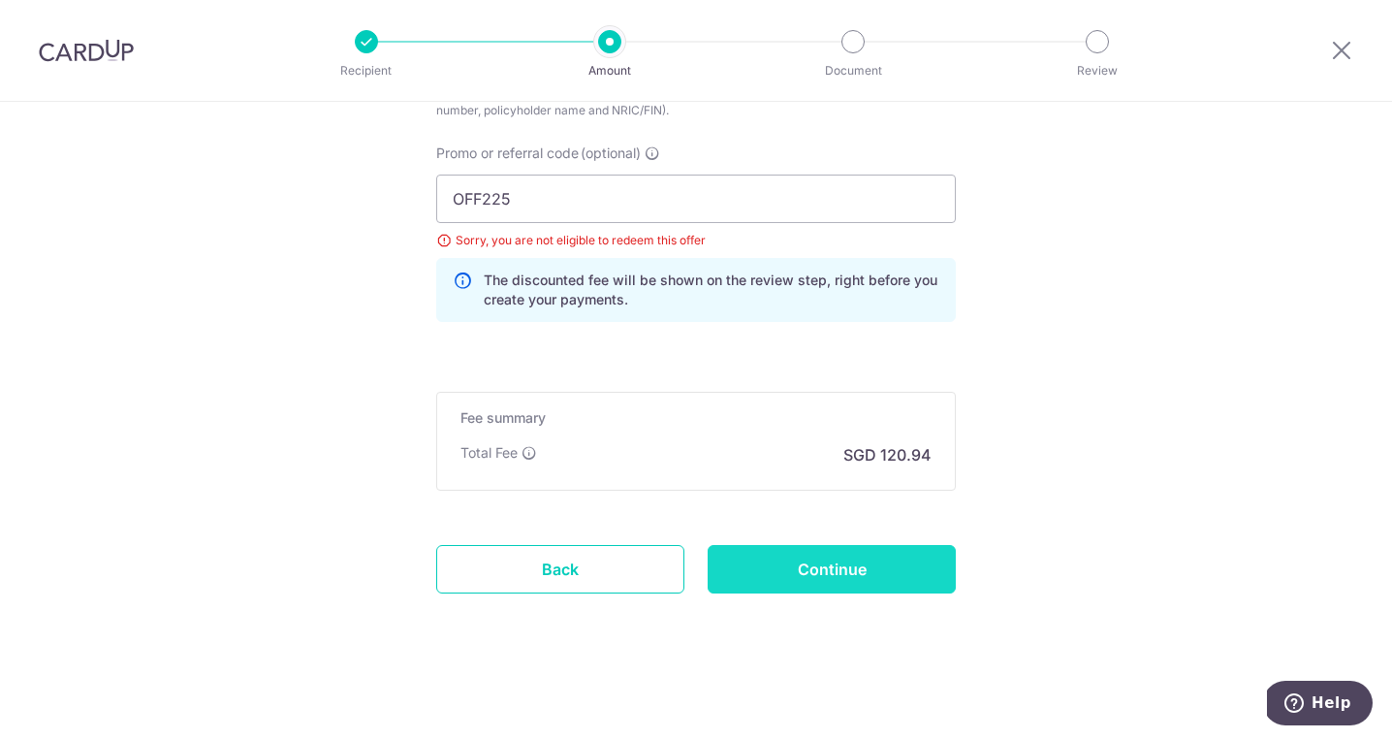
click at [751, 557] on input "Continue" at bounding box center [832, 569] width 248 height 48
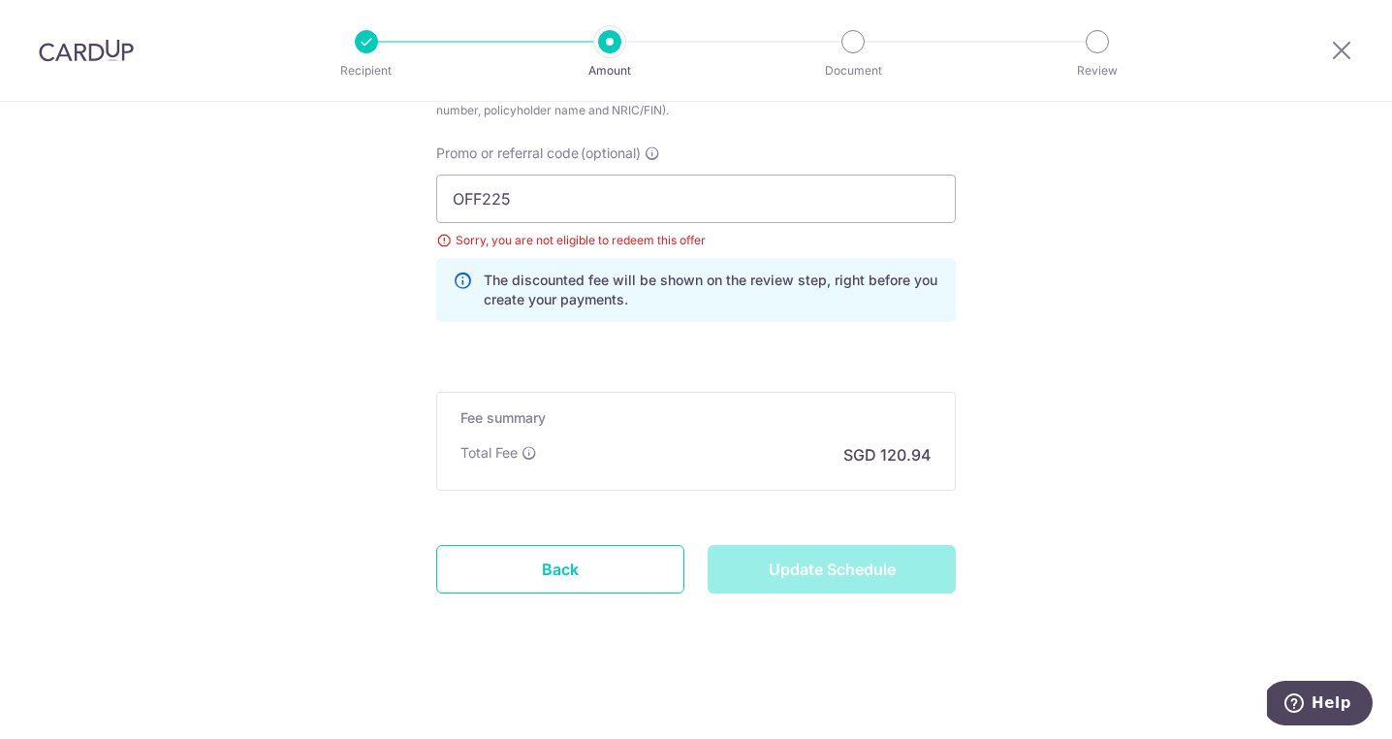
type input "Update Schedule"
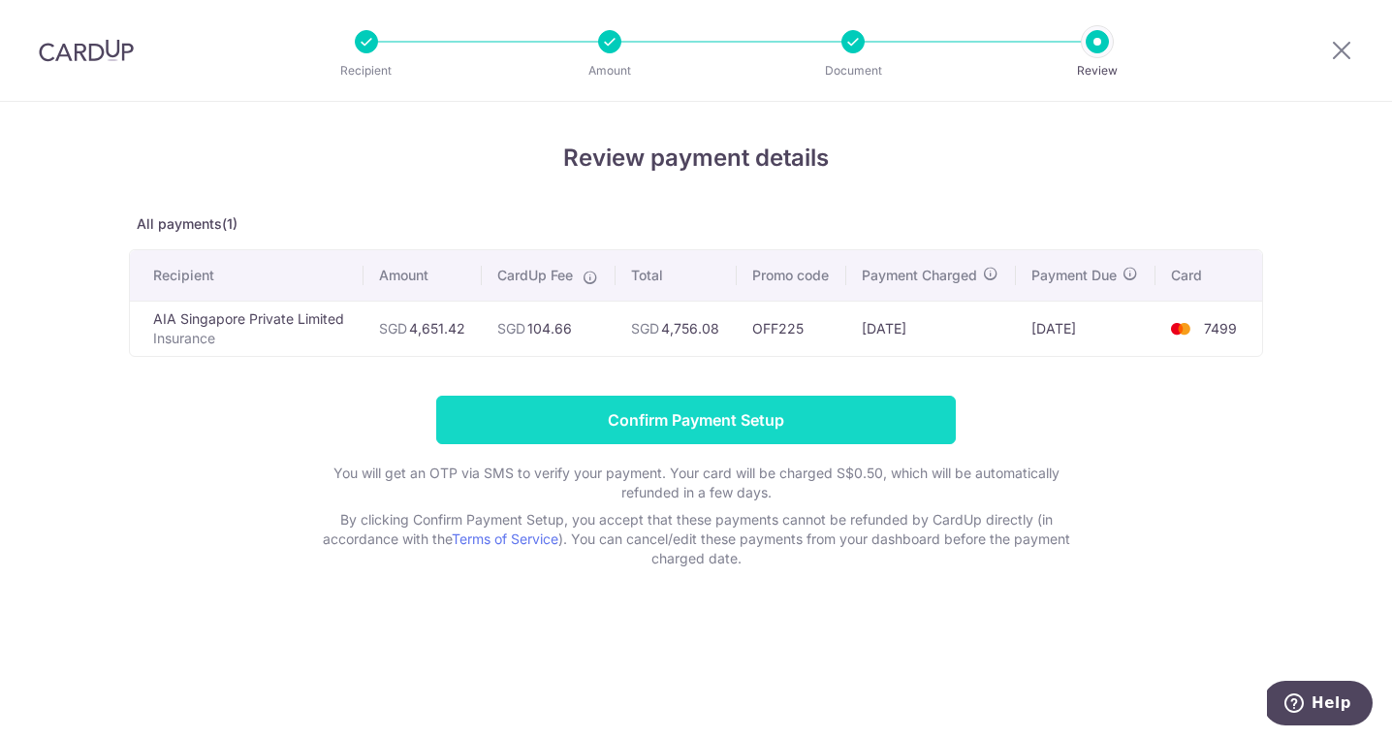
click at [812, 423] on input "Confirm Payment Setup" at bounding box center [696, 419] width 520 height 48
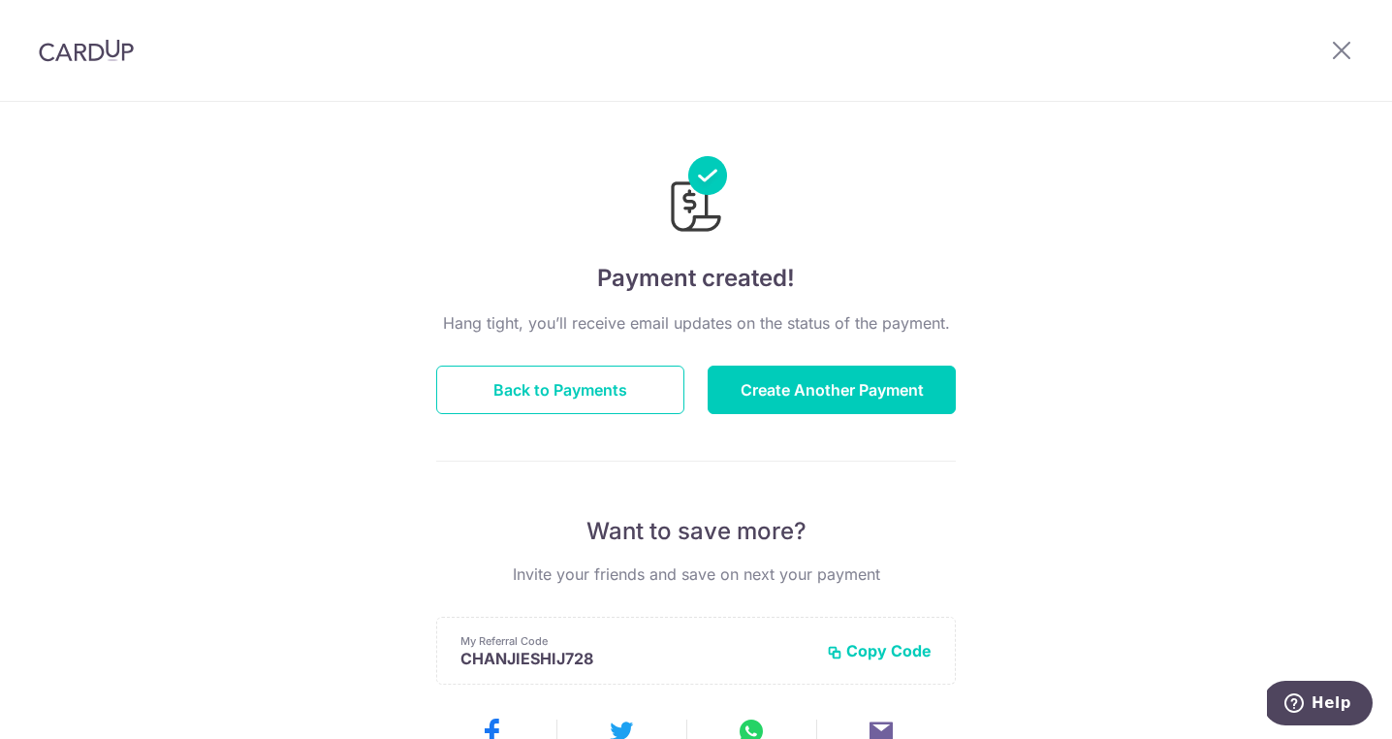
click at [667, 378] on button "Back to Payments" at bounding box center [560, 389] width 248 height 48
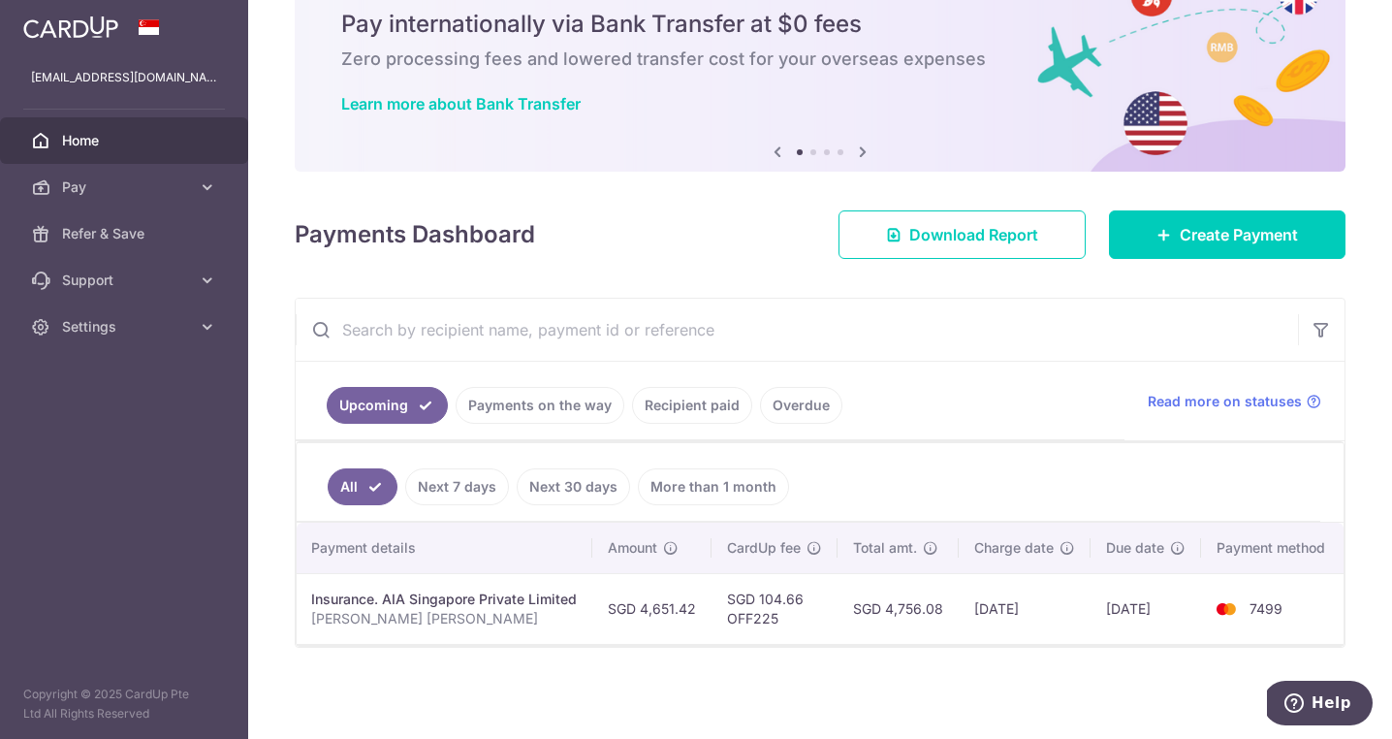
scroll to position [0, 390]
click at [216, 192] on icon at bounding box center [207, 186] width 19 height 19
